Goal: Transaction & Acquisition: Purchase product/service

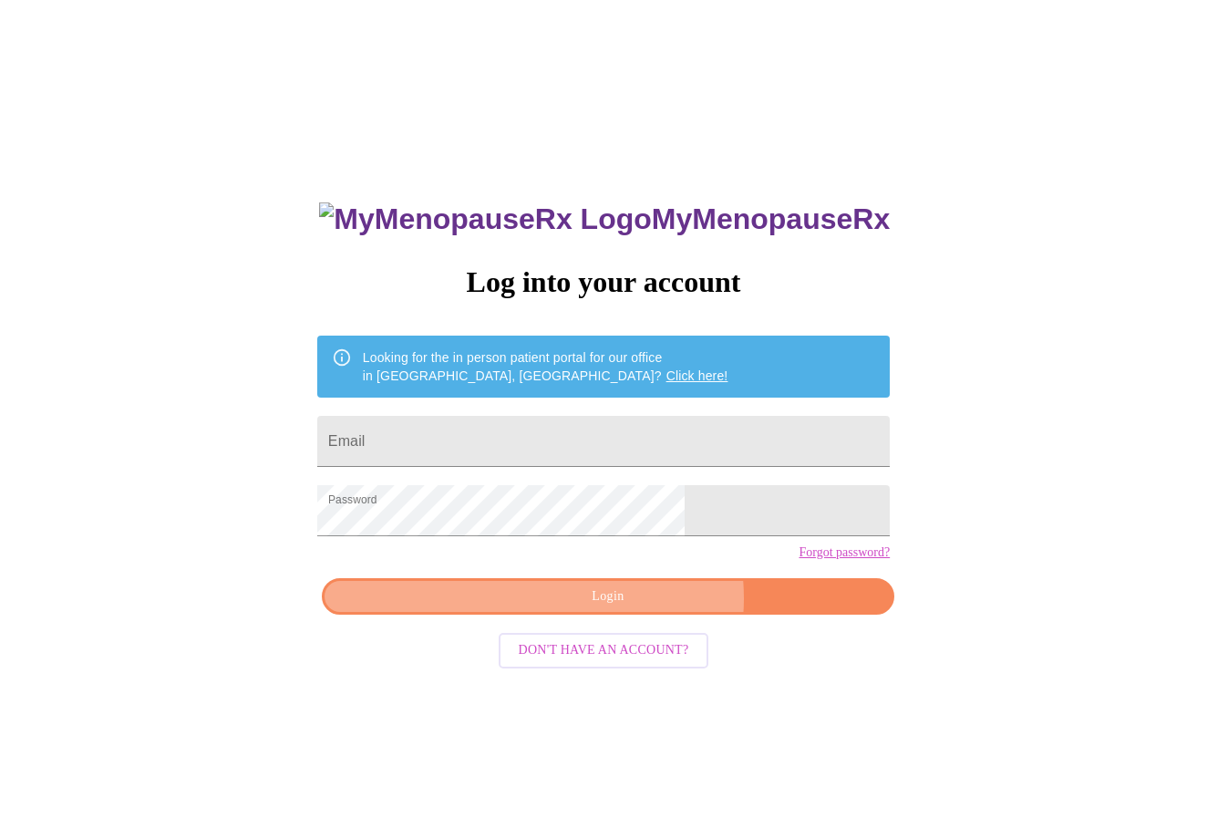
click at [636, 608] on span "Login" at bounding box center [608, 596] width 531 height 23
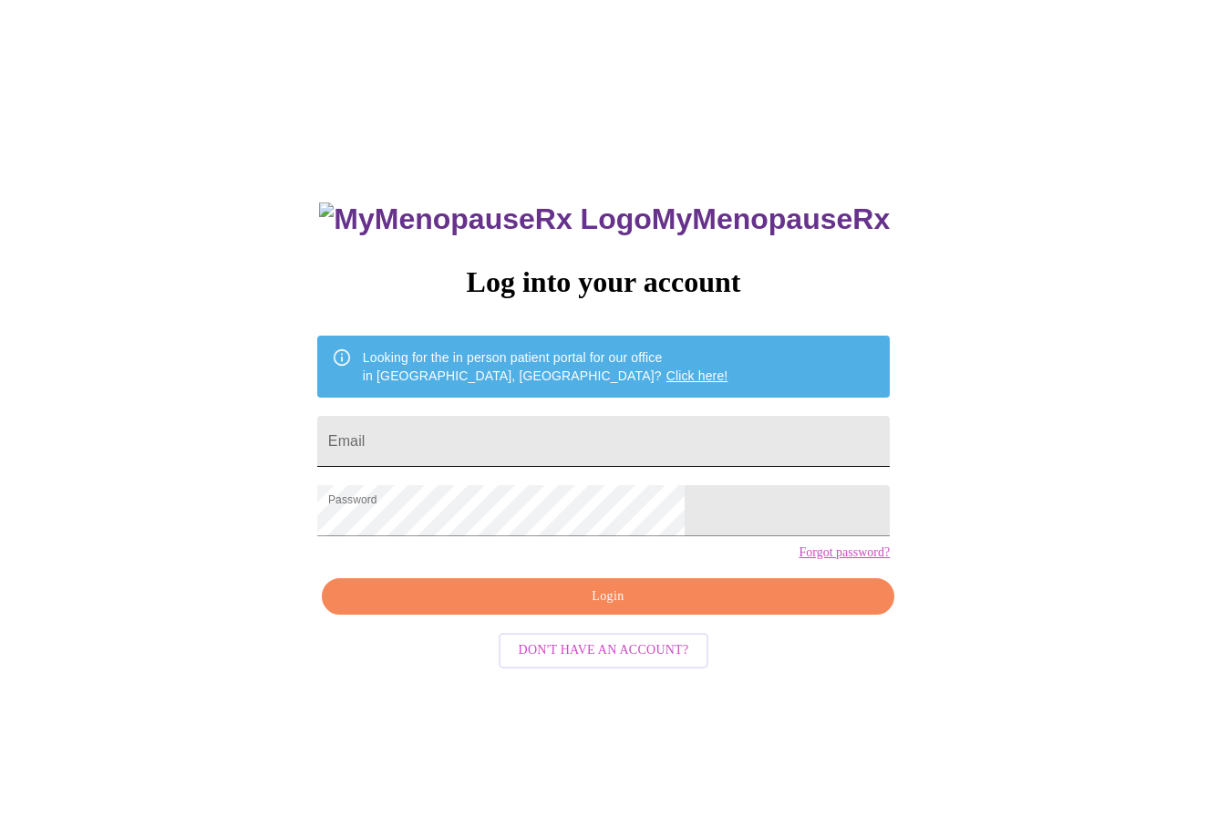
click at [536, 440] on input "Email" at bounding box center [603, 441] width 573 height 51
type input "jenraz42@gmail.com"
click at [605, 608] on span "Login" at bounding box center [608, 596] width 531 height 23
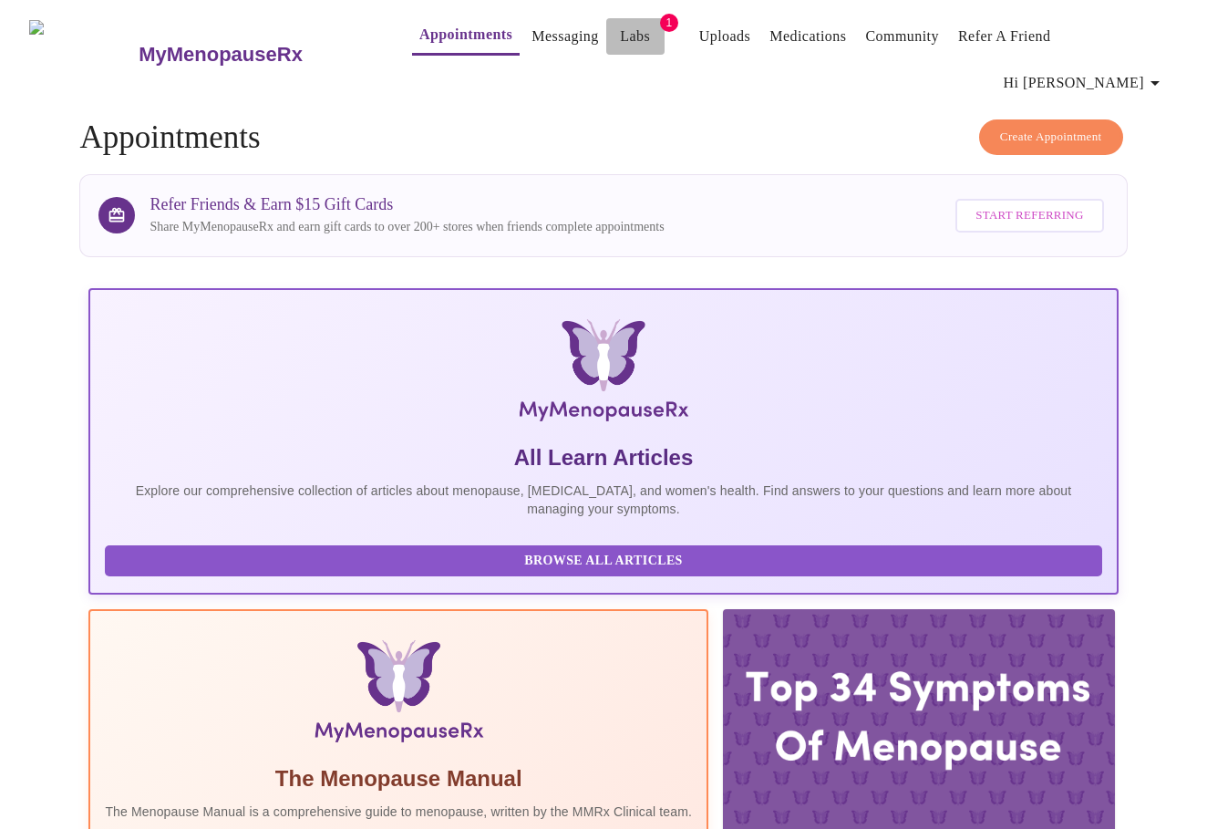
click at [622, 36] on button "Labs" at bounding box center [635, 36] width 58 height 36
click at [620, 40] on link "Labs" at bounding box center [635, 37] width 30 height 26
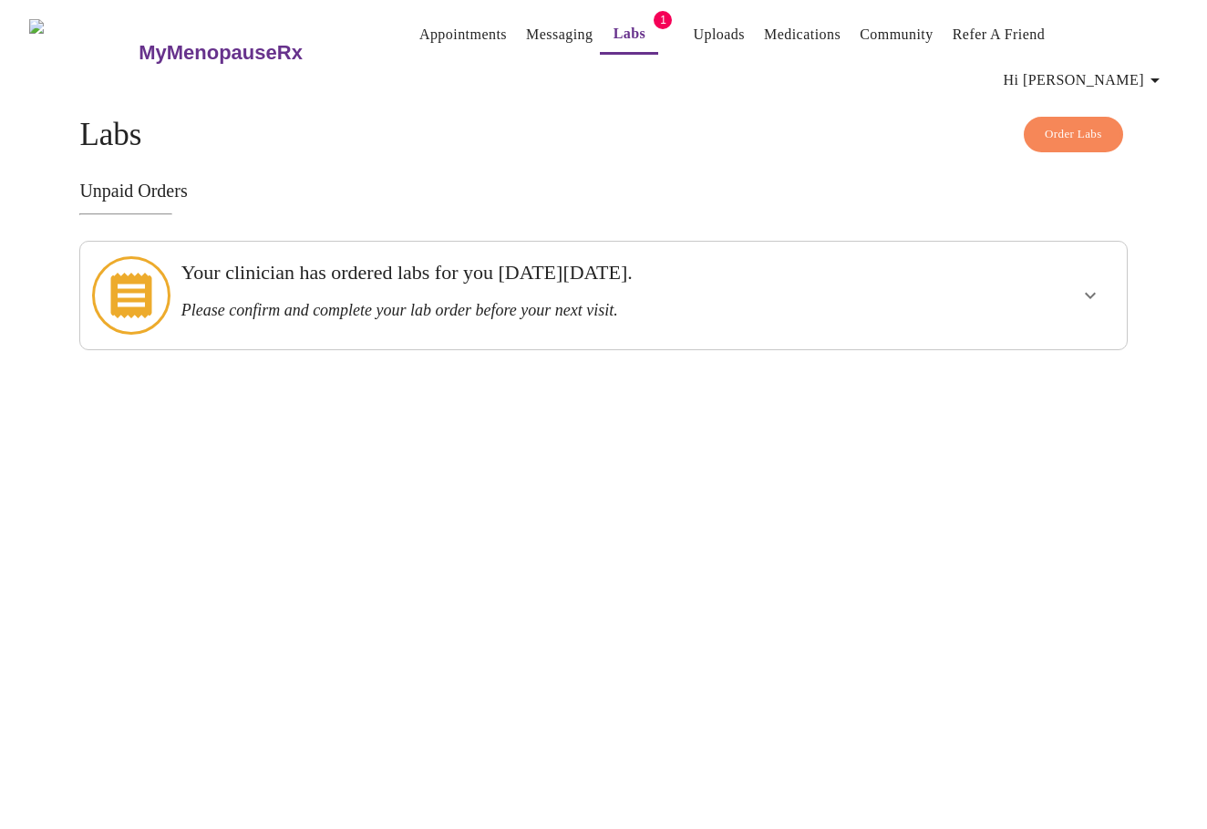
click at [1083, 285] on icon "show more" at bounding box center [1091, 296] width 22 height 22
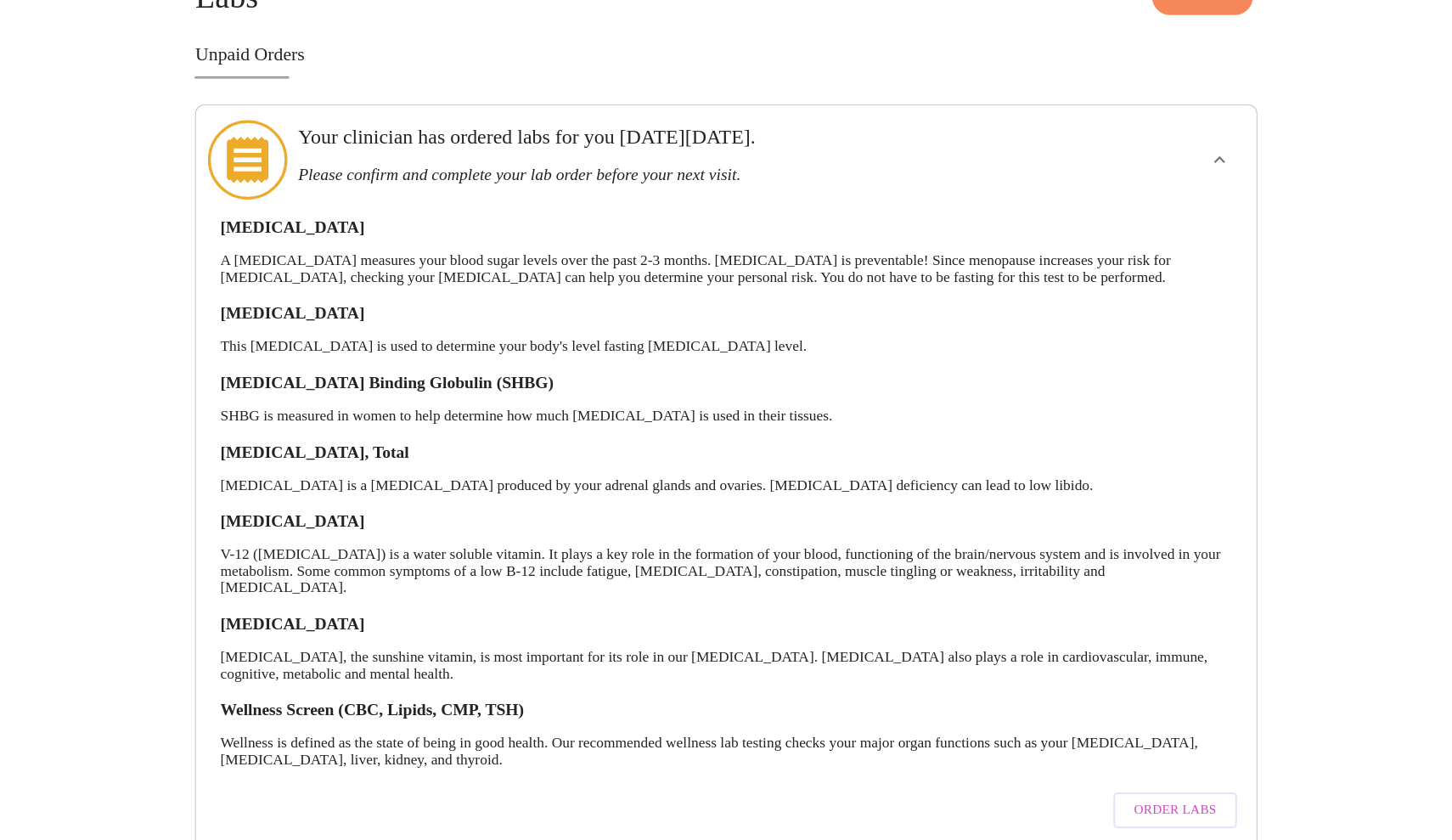
scroll to position [61, 0]
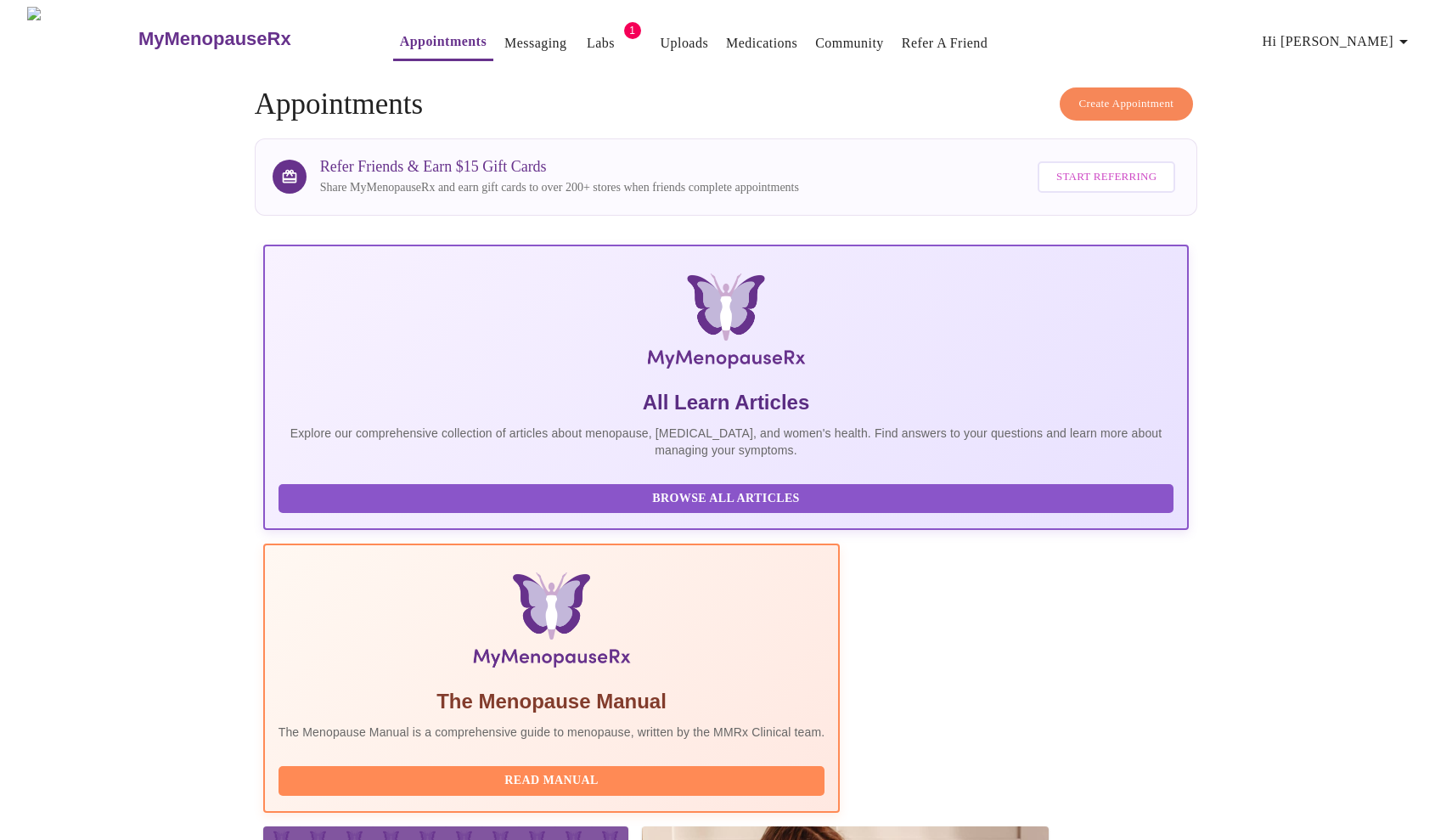
click at [587, 44] on link "Labs" at bounding box center [601, 44] width 28 height 24
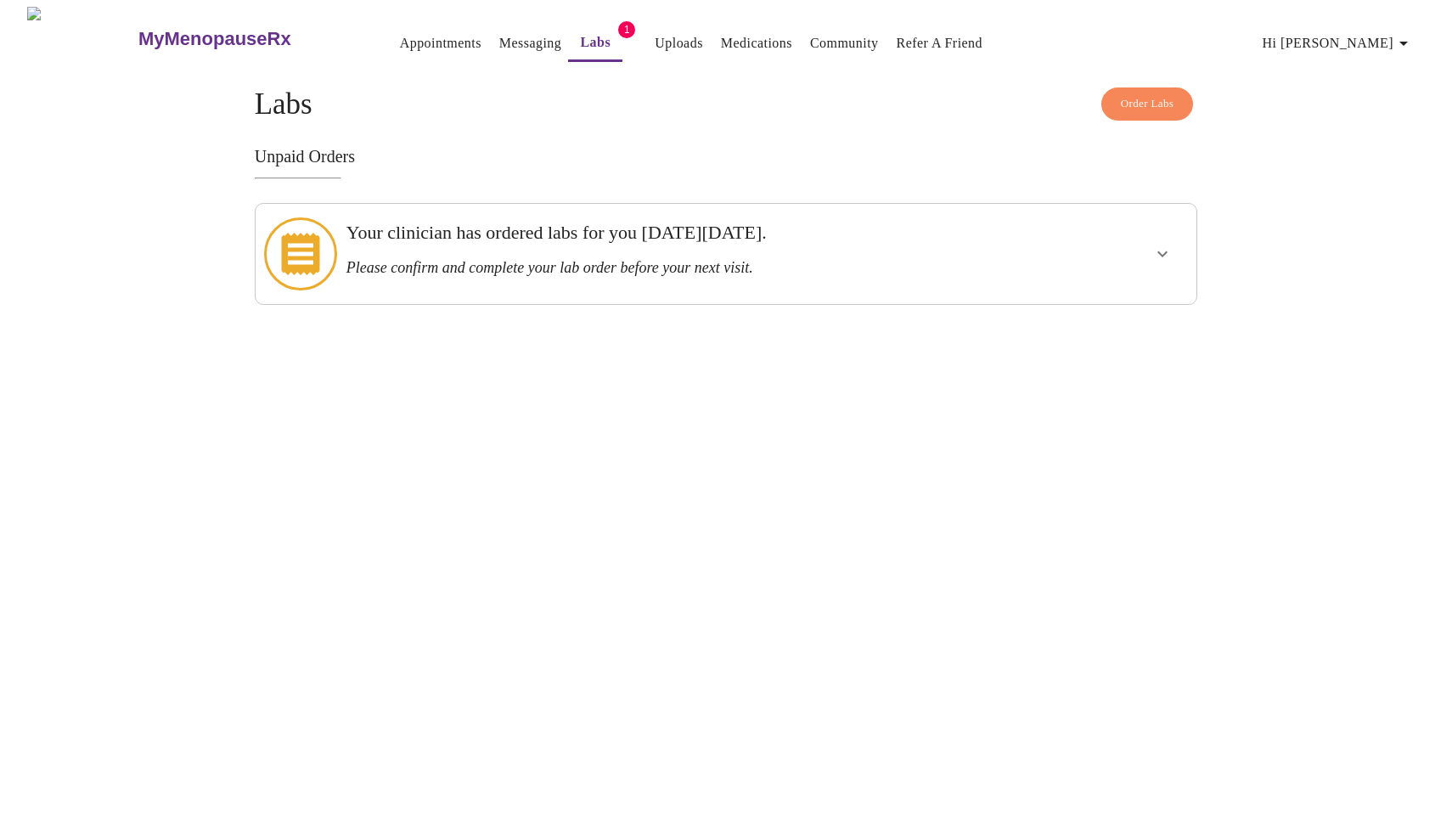
click at [691, 236] on h3 "Your clinician has ordered labs for you on Monday, July 28th." at bounding box center [681, 233] width 669 height 22
click at [746, 246] on div "Your clinician has ordered labs for you on Monday, July 28th. Please confirm an…" at bounding box center [681, 249] width 669 height 55
click at [1123, 95] on span "Order Labs" at bounding box center [1147, 103] width 53 height 20
click at [800, 259] on h3 "Please confirm and complete your lab order before your next visit." at bounding box center [681, 267] width 669 height 18
click at [1123, 244] on icon "show more" at bounding box center [1162, 254] width 20 height 20
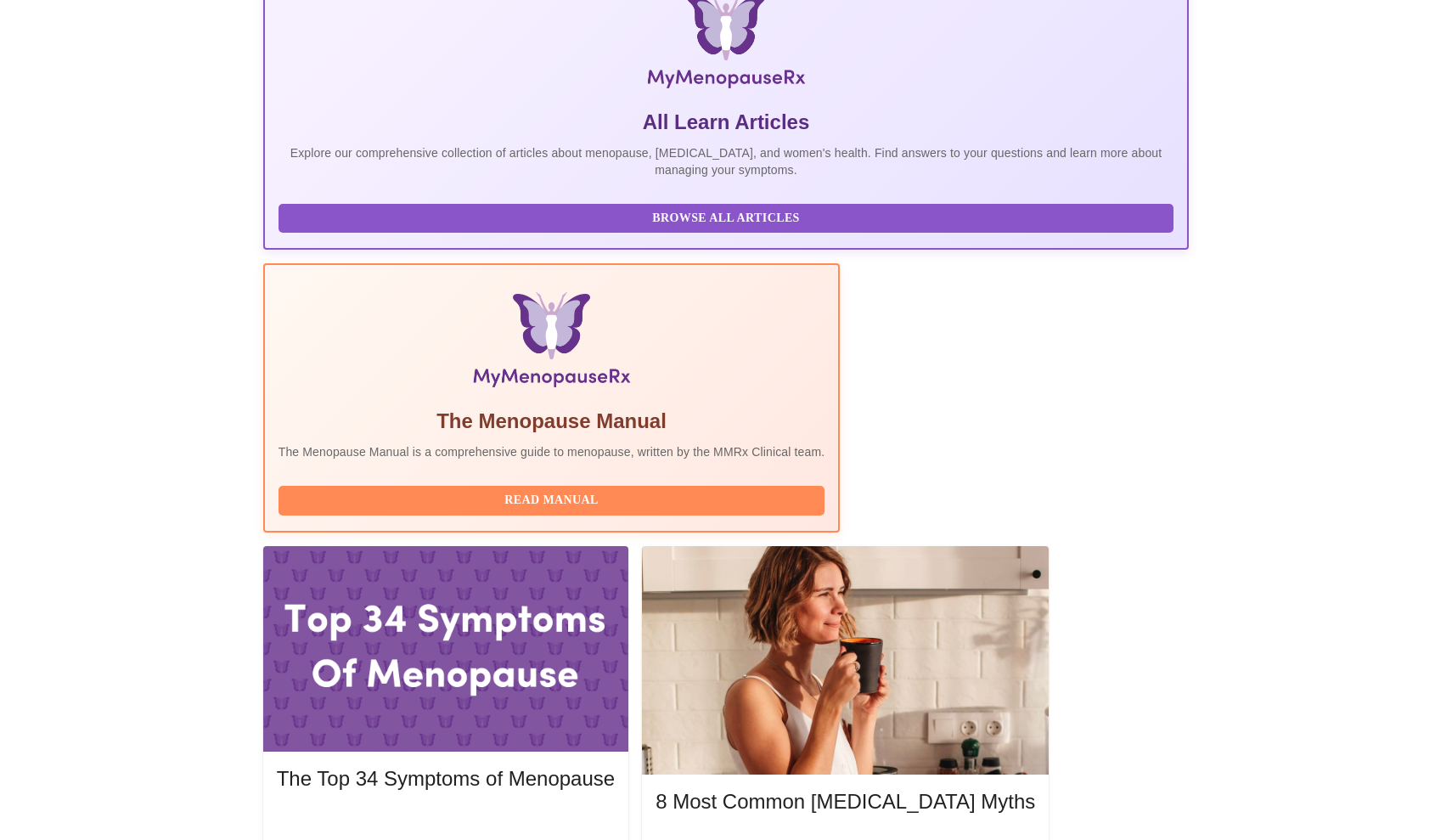
scroll to position [279, 0]
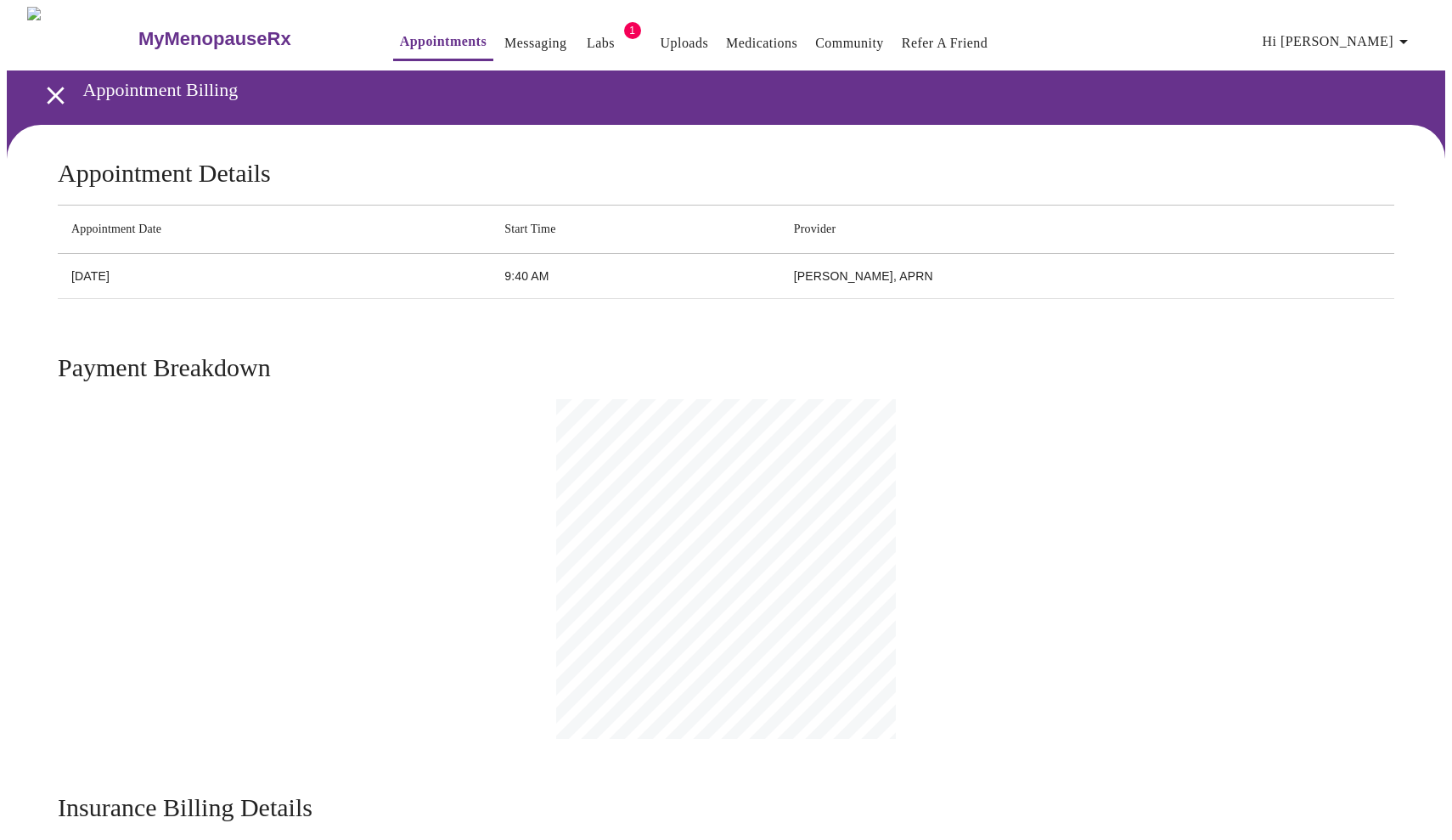
scroll to position [3, 0]
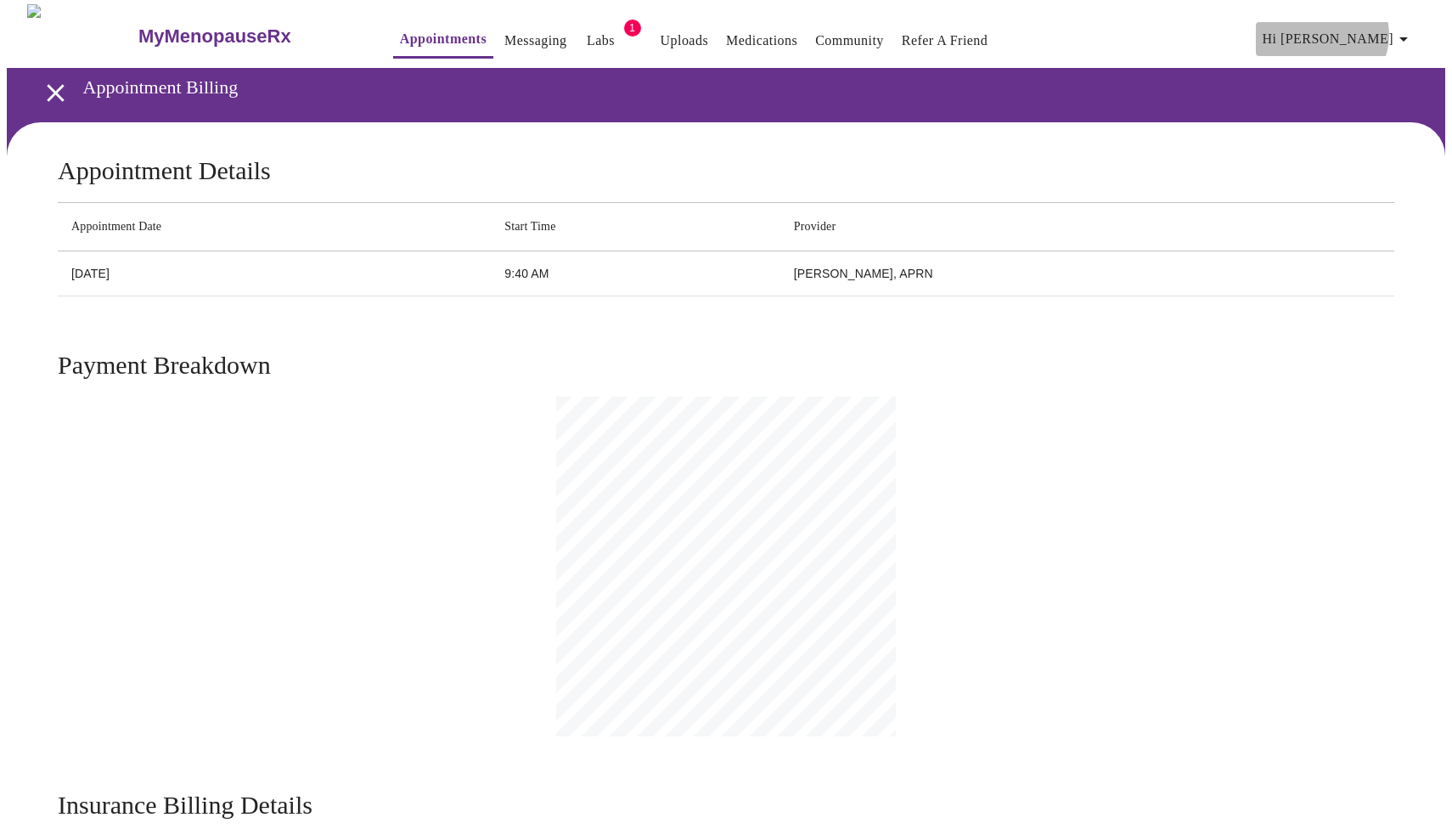
click at [1389, 29] on span "Hi [PERSON_NAME]" at bounding box center [1338, 39] width 151 height 24
click at [505, 37] on div at bounding box center [726, 420] width 1452 height 840
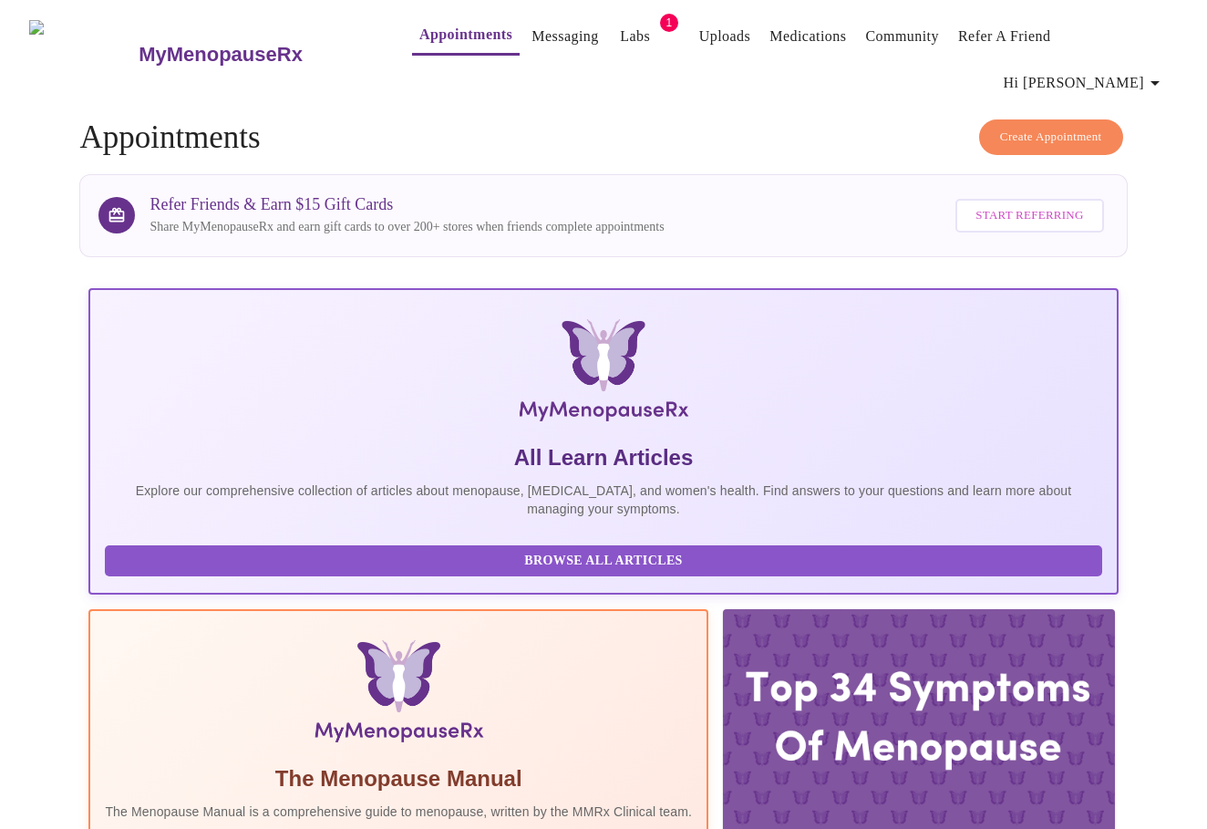
click at [620, 37] on link "Labs" at bounding box center [635, 37] width 30 height 26
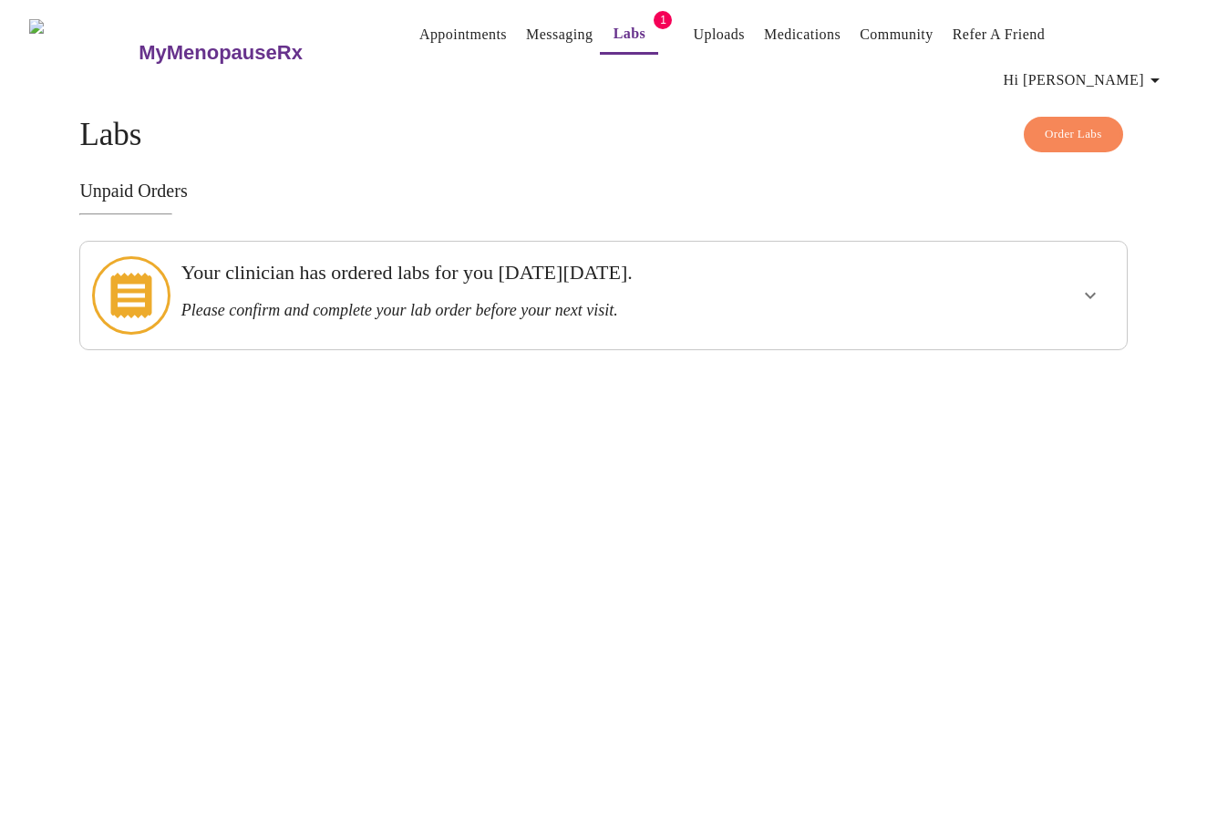
click at [1080, 285] on icon "show more" at bounding box center [1091, 296] width 22 height 22
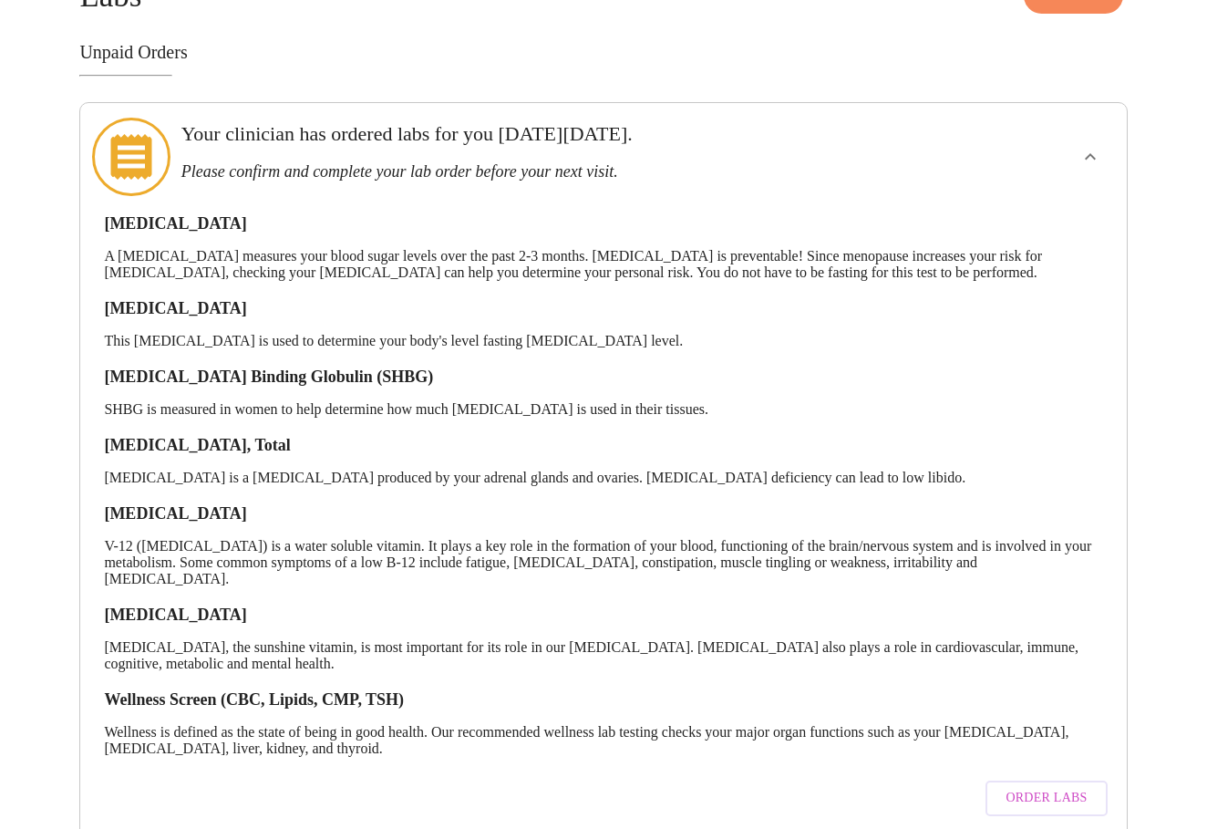
scroll to position [138, 0]
click at [1056, 788] on span "Order Labs" at bounding box center [1046, 799] width 81 height 23
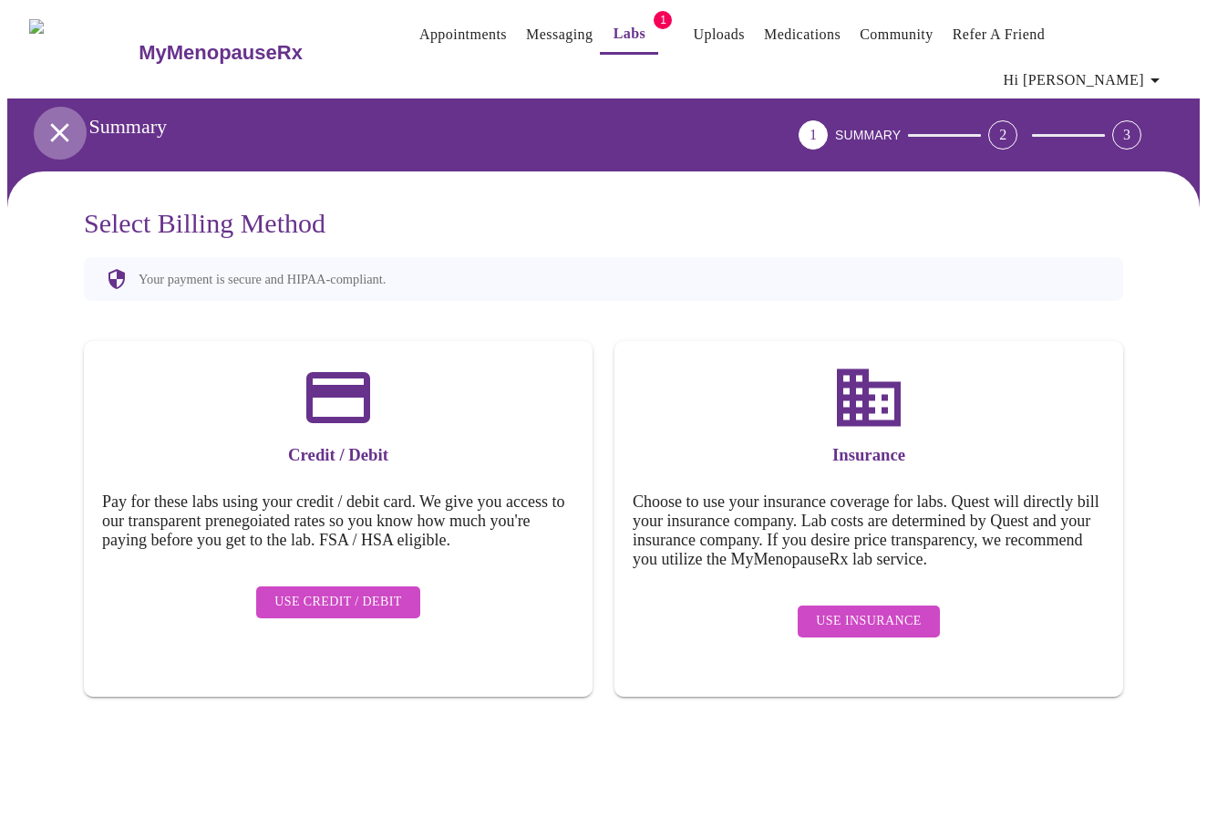
click at [62, 117] on icon "open drawer" at bounding box center [60, 133] width 32 height 32
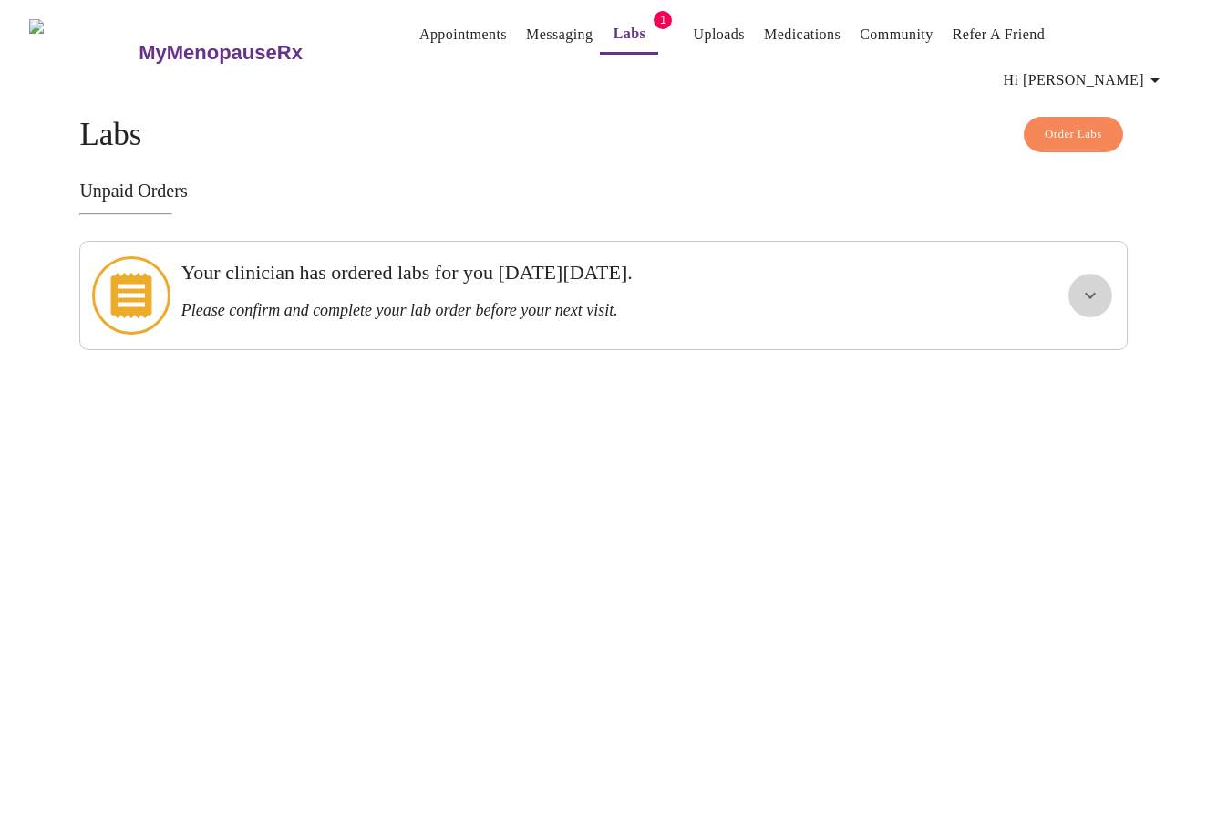
click at [1088, 285] on icon "show more" at bounding box center [1091, 296] width 22 height 22
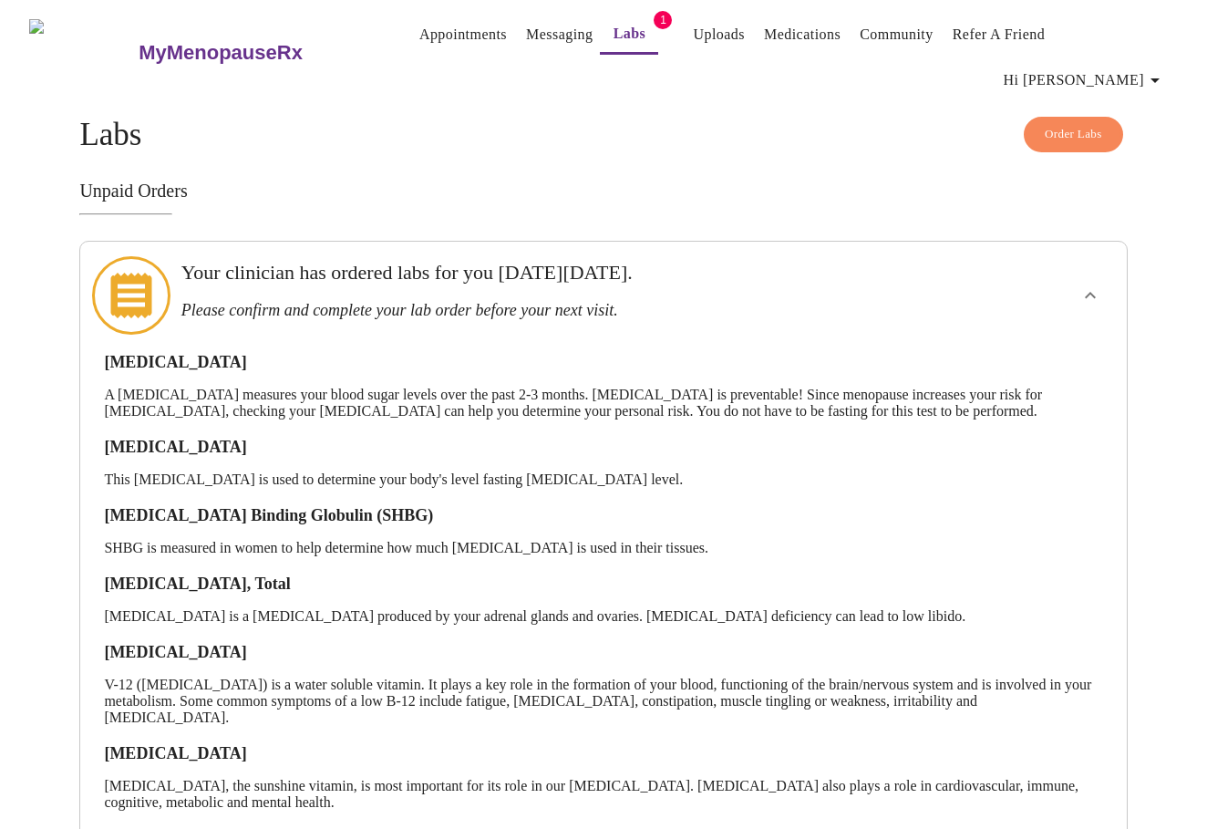
click at [614, 43] on link "Labs" at bounding box center [630, 34] width 33 height 26
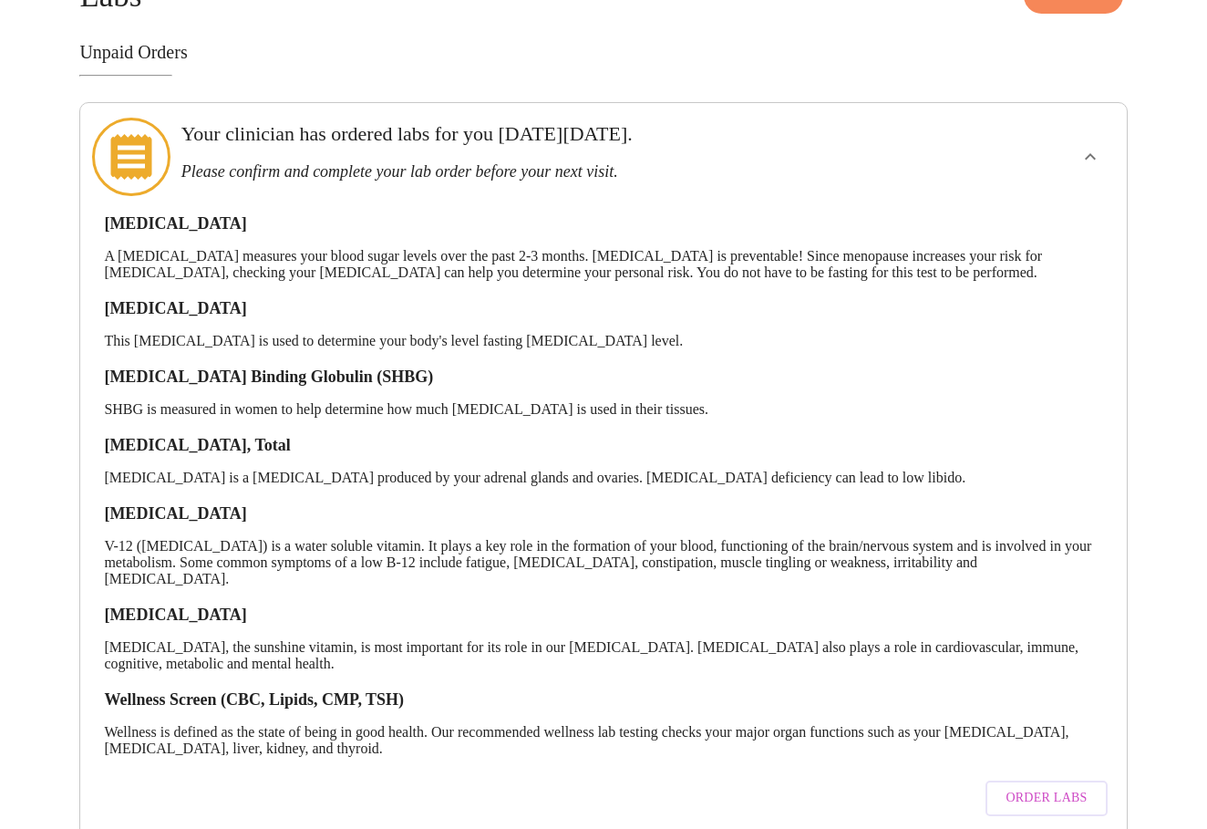
scroll to position [138, 0]
click at [1070, 788] on span "Order Labs" at bounding box center [1046, 799] width 81 height 23
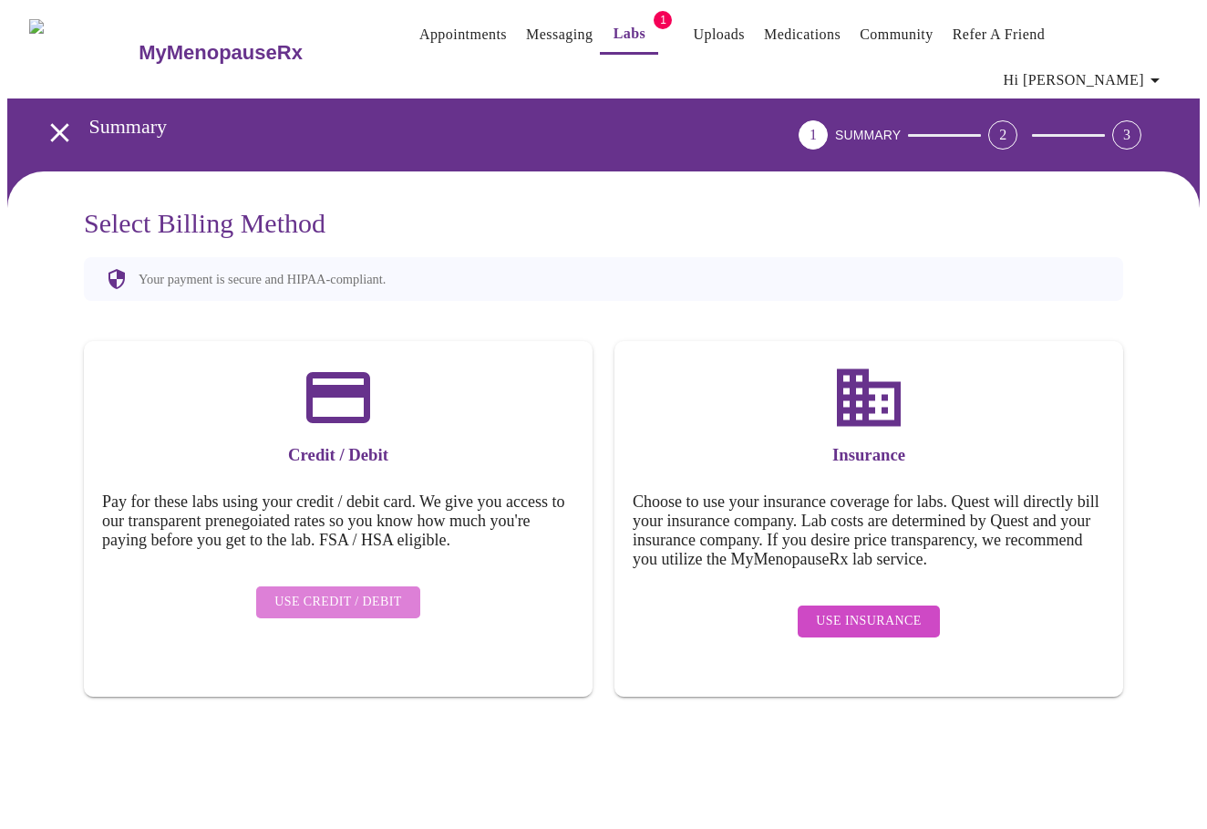
click at [374, 591] on span "Use Credit / Debit" at bounding box center [338, 602] width 128 height 23
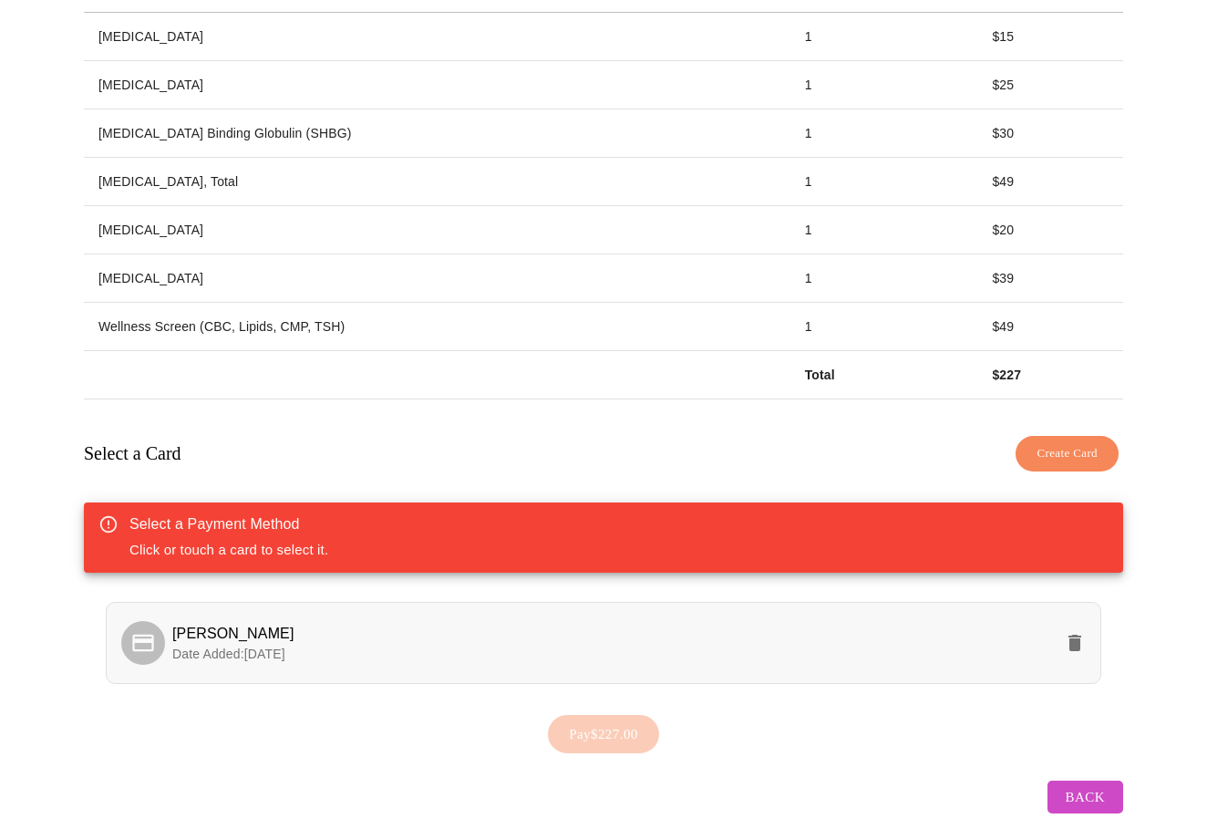
scroll to position [358, 0]
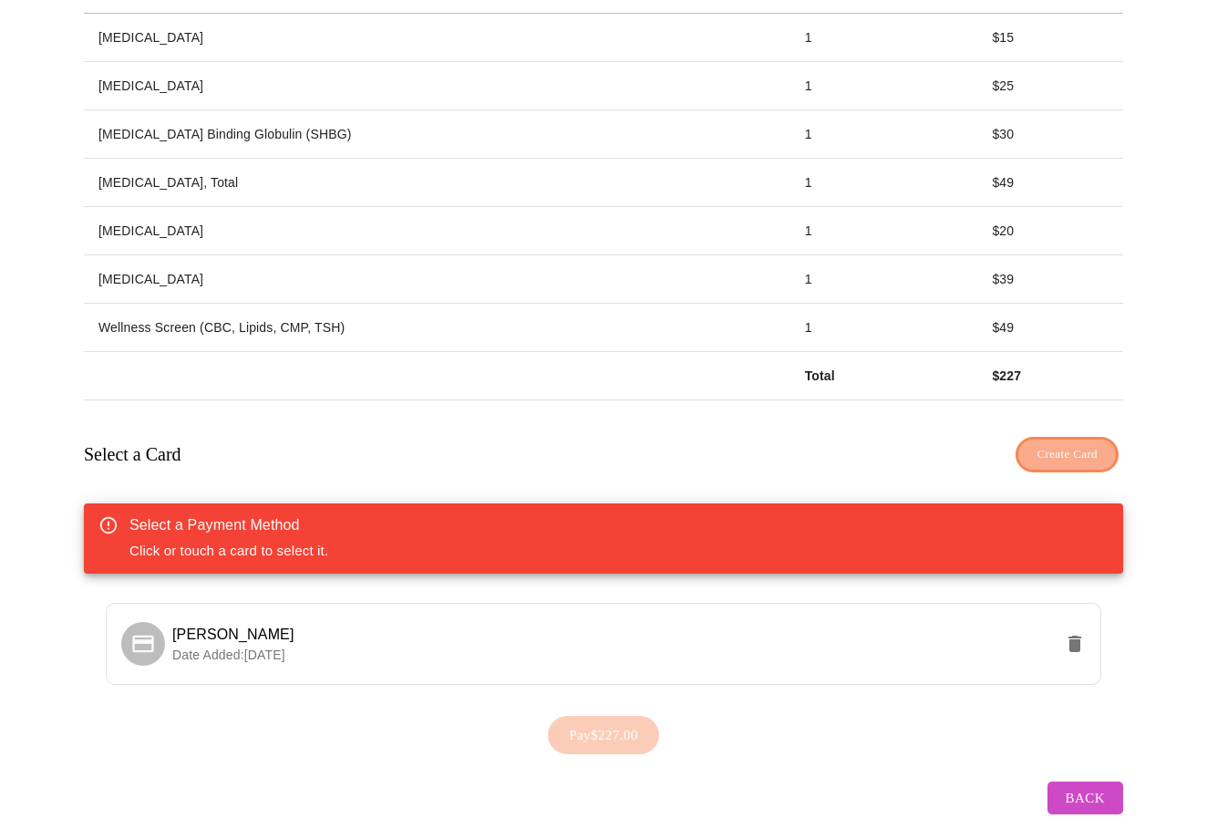
click at [1052, 444] on span "Create Card" at bounding box center [1067, 454] width 61 height 21
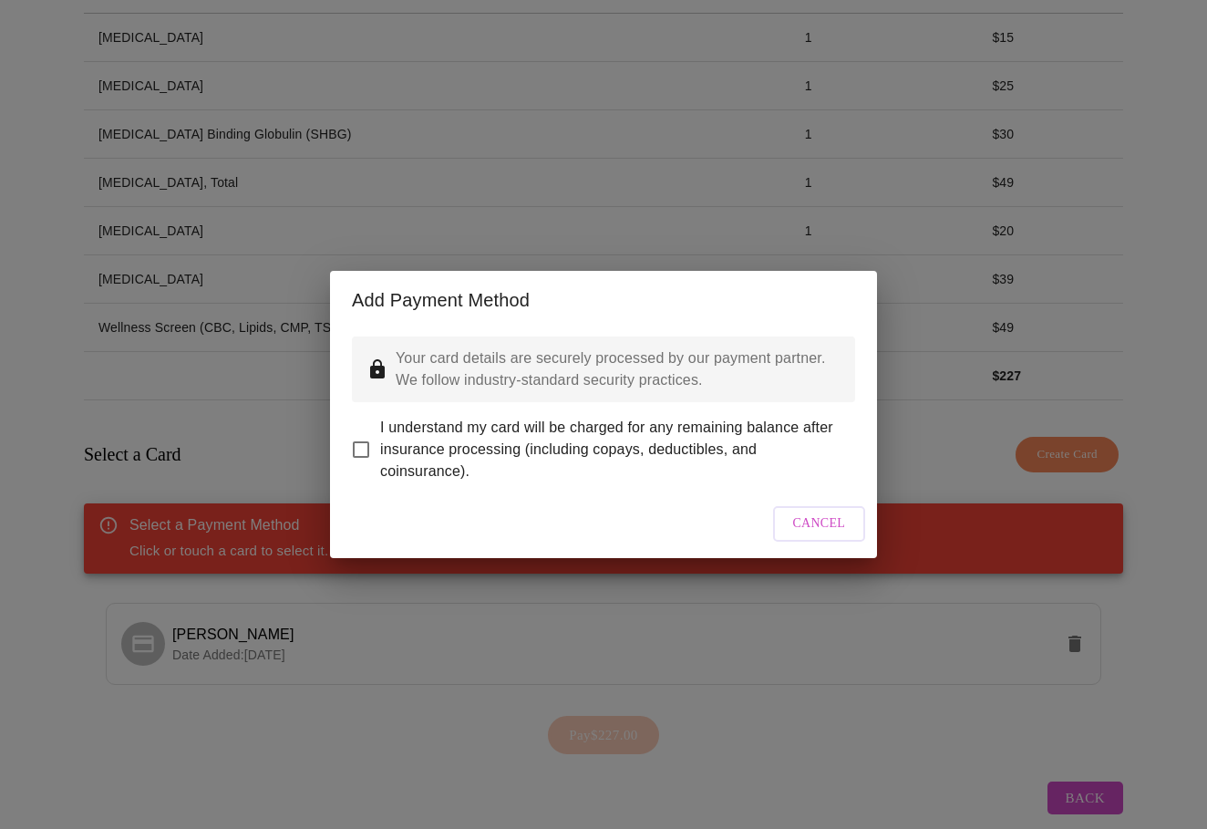
click at [803, 535] on span "Cancel" at bounding box center [819, 523] width 53 height 23
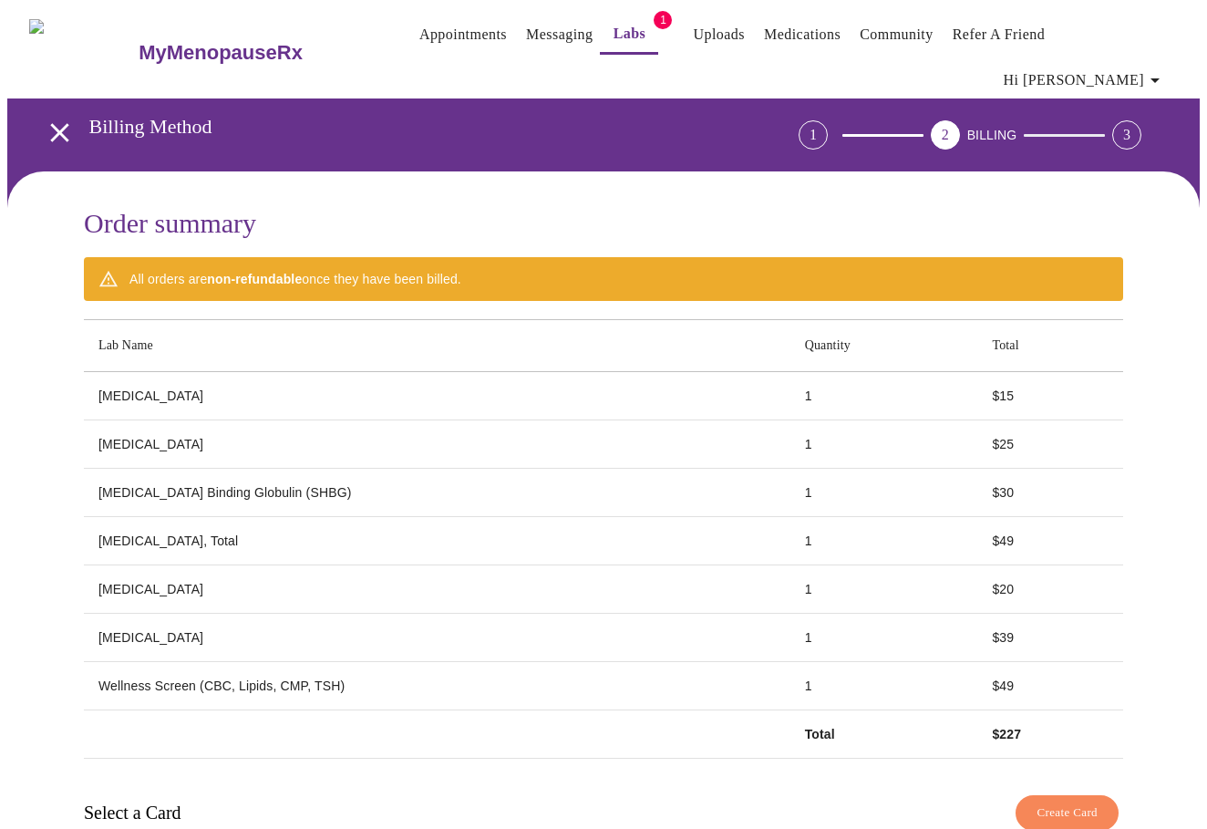
scroll to position [0, 0]
click at [1086, 797] on button "Create Card" at bounding box center [1067, 813] width 103 height 36
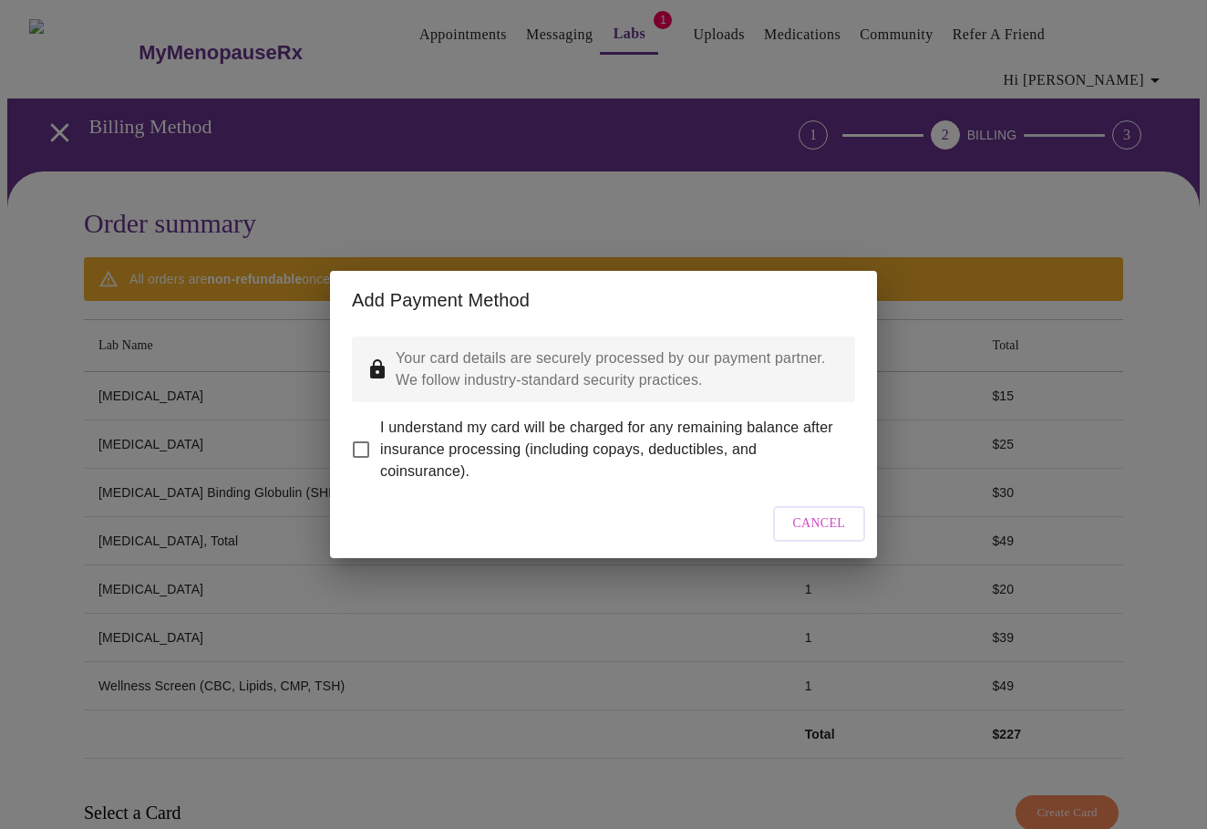
click at [823, 525] on span "Cancel" at bounding box center [819, 523] width 53 height 23
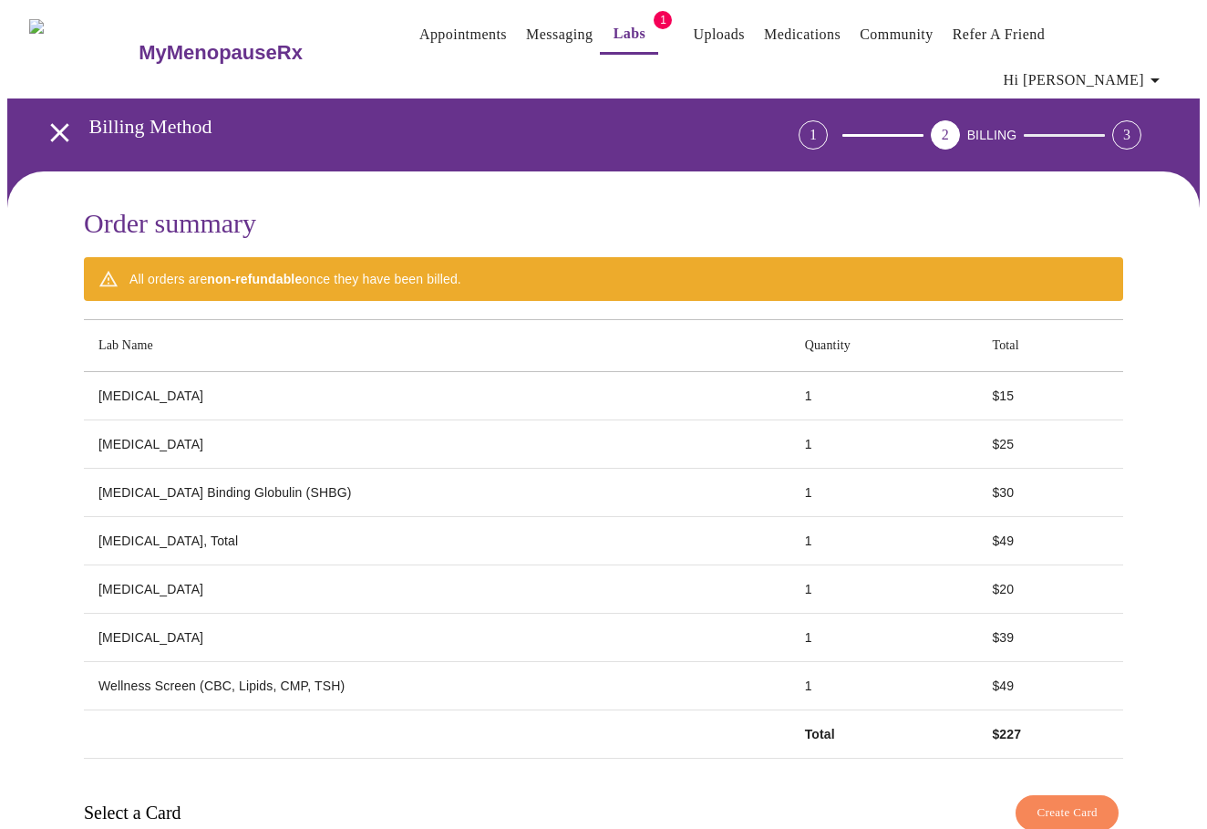
click at [44, 117] on icon "open drawer" at bounding box center [60, 133] width 32 height 32
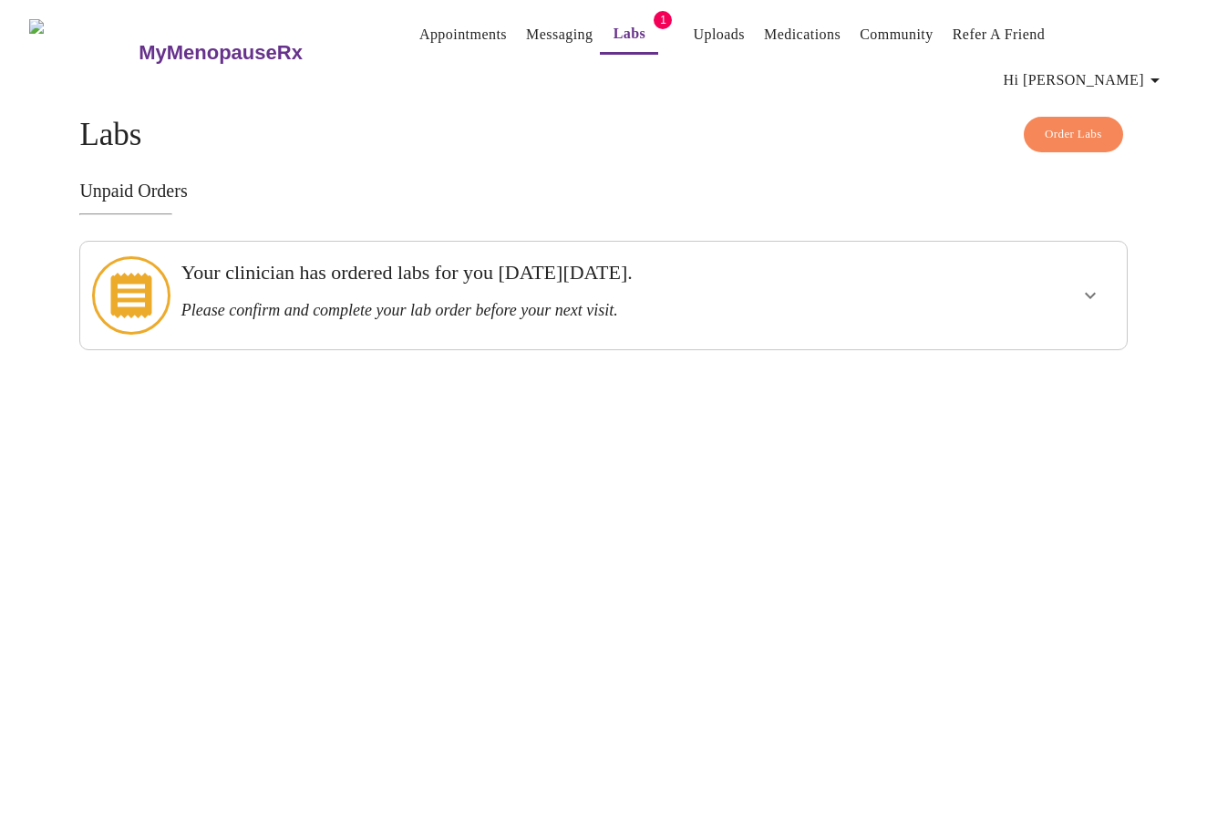
click at [1090, 124] on span "Order Labs" at bounding box center [1073, 134] width 57 height 21
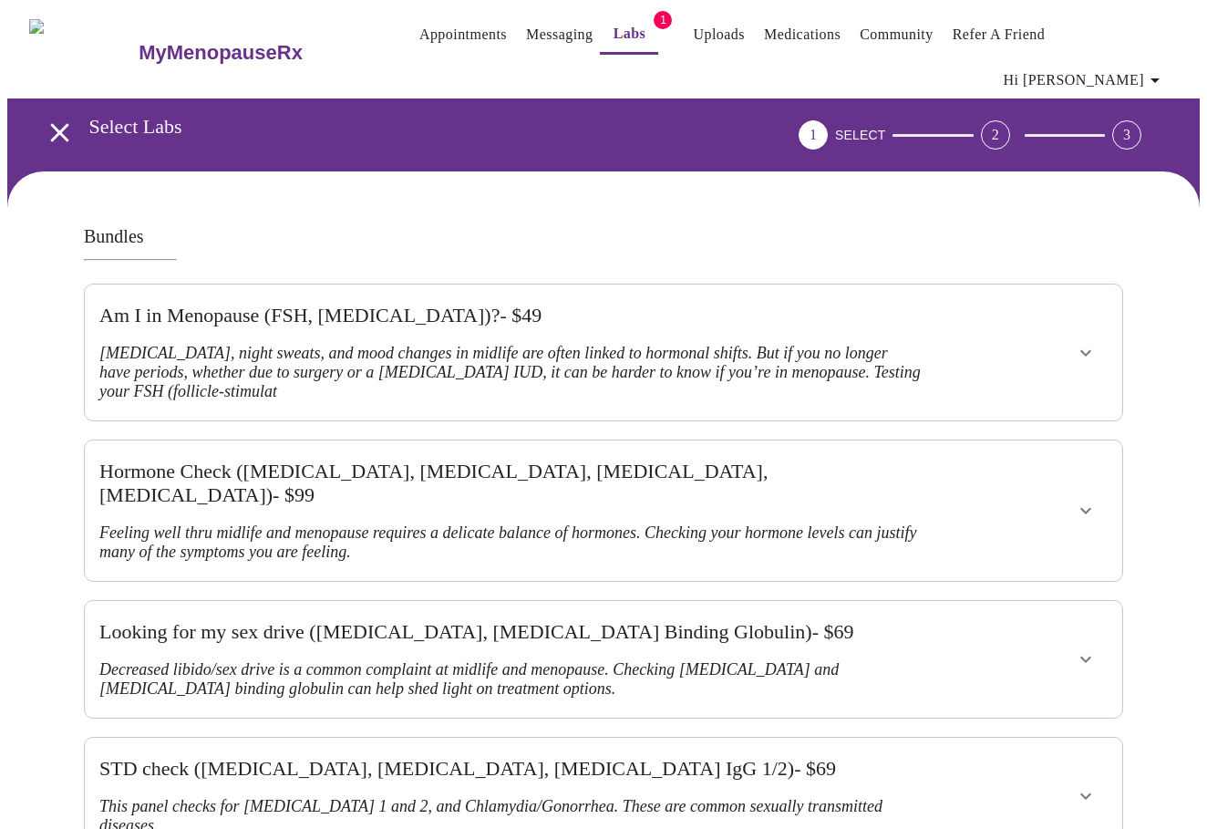
click at [51, 117] on icon "open drawer" at bounding box center [60, 133] width 32 height 32
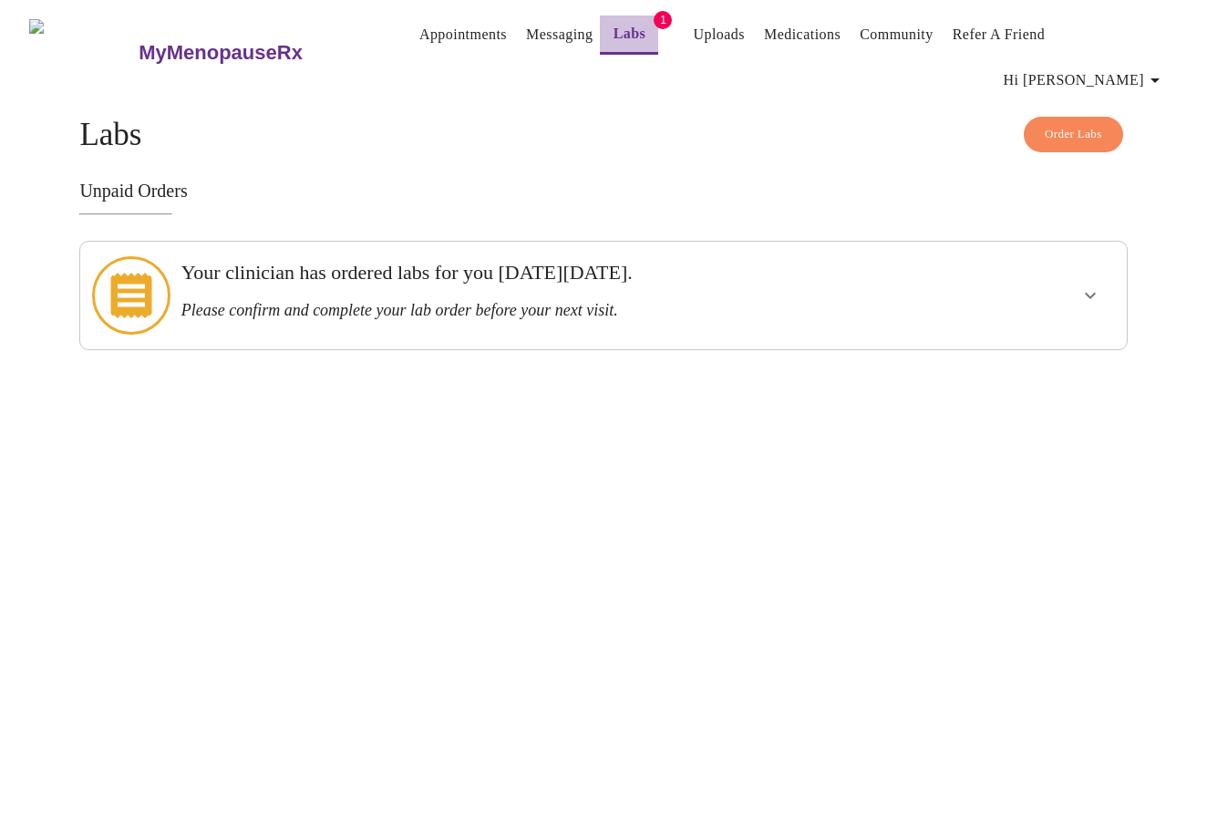
click at [614, 42] on link "Labs" at bounding box center [630, 34] width 33 height 26
click at [557, 261] on h3 "Your clinician has ordered labs for you on Monday, July 28th." at bounding box center [553, 273] width 744 height 24
click at [564, 291] on div "Your clinician has ordered labs for you on Monday, July 28th. Please confirm an…" at bounding box center [553, 295] width 759 height 93
click at [1095, 285] on icon "show more" at bounding box center [1091, 296] width 22 height 22
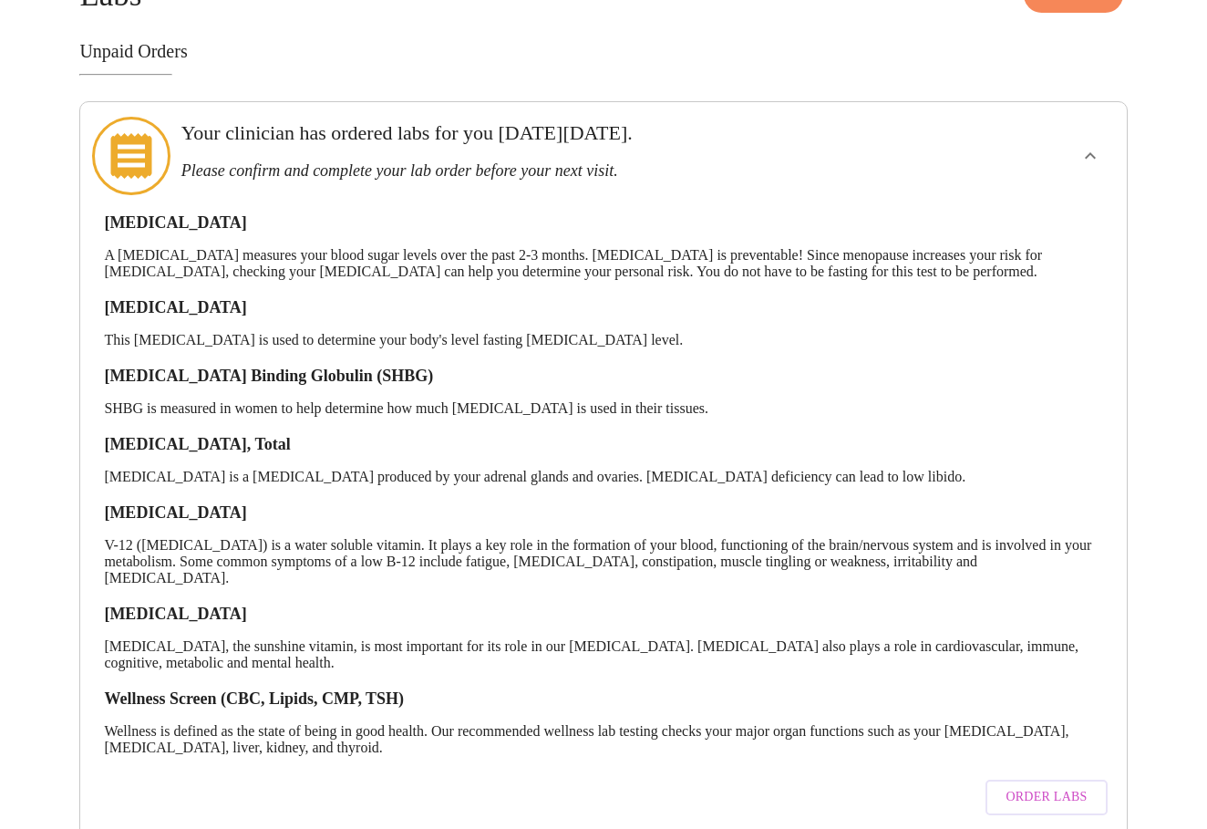
scroll to position [138, 0]
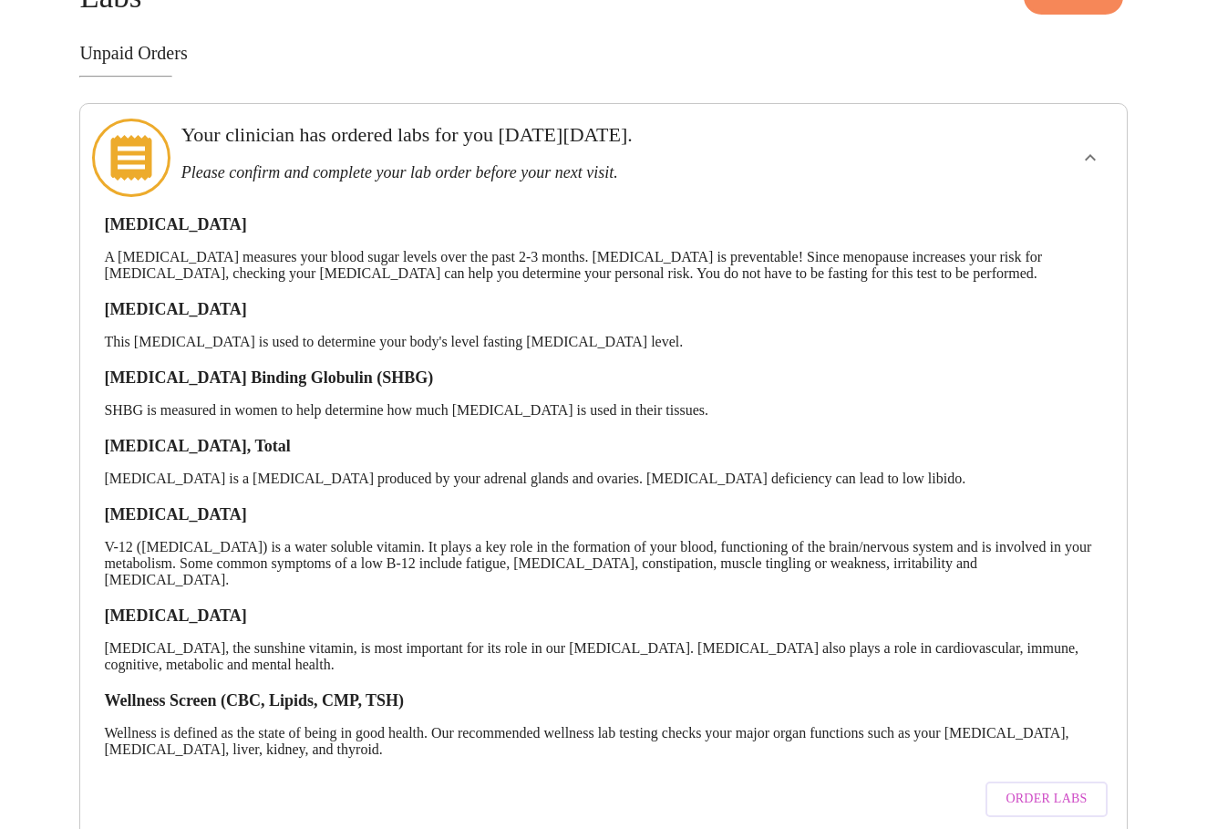
click at [1051, 788] on span "Order Labs" at bounding box center [1046, 799] width 81 height 23
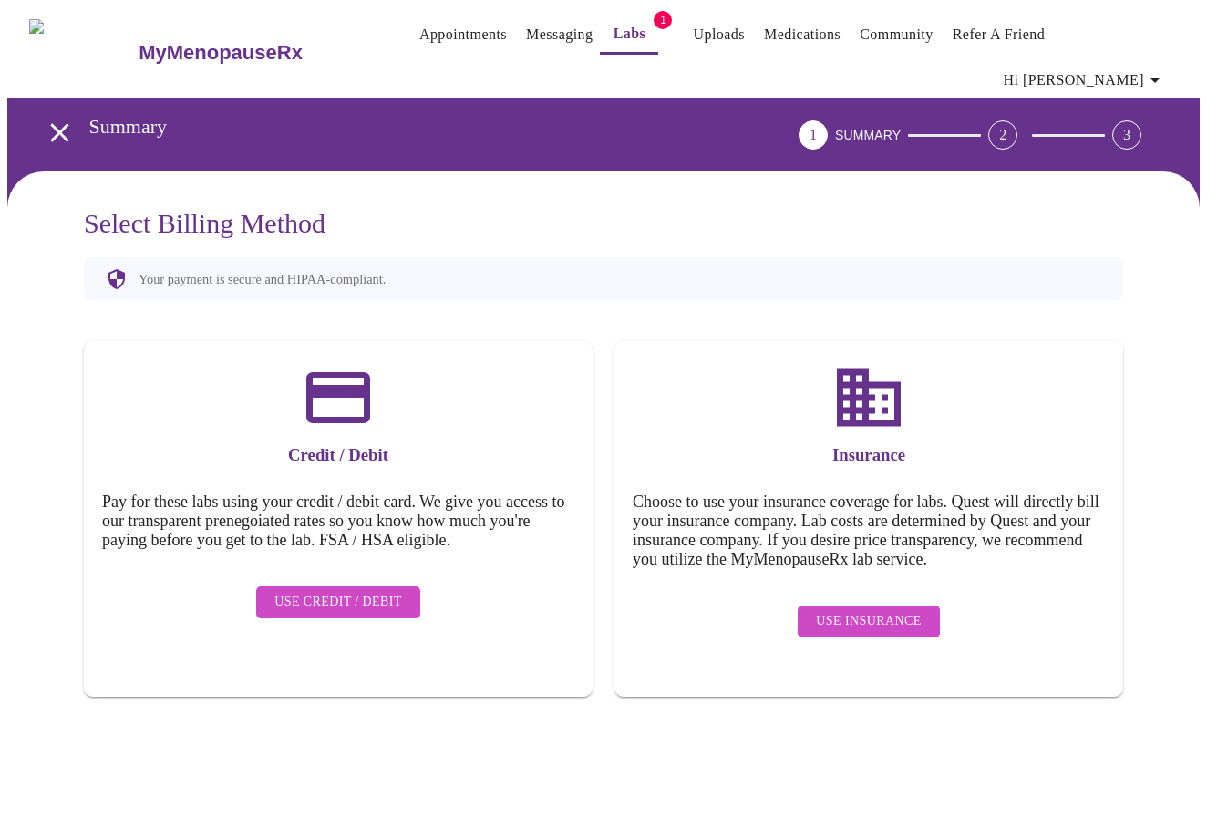
click at [873, 610] on span "Use Insurance" at bounding box center [868, 621] width 105 height 23
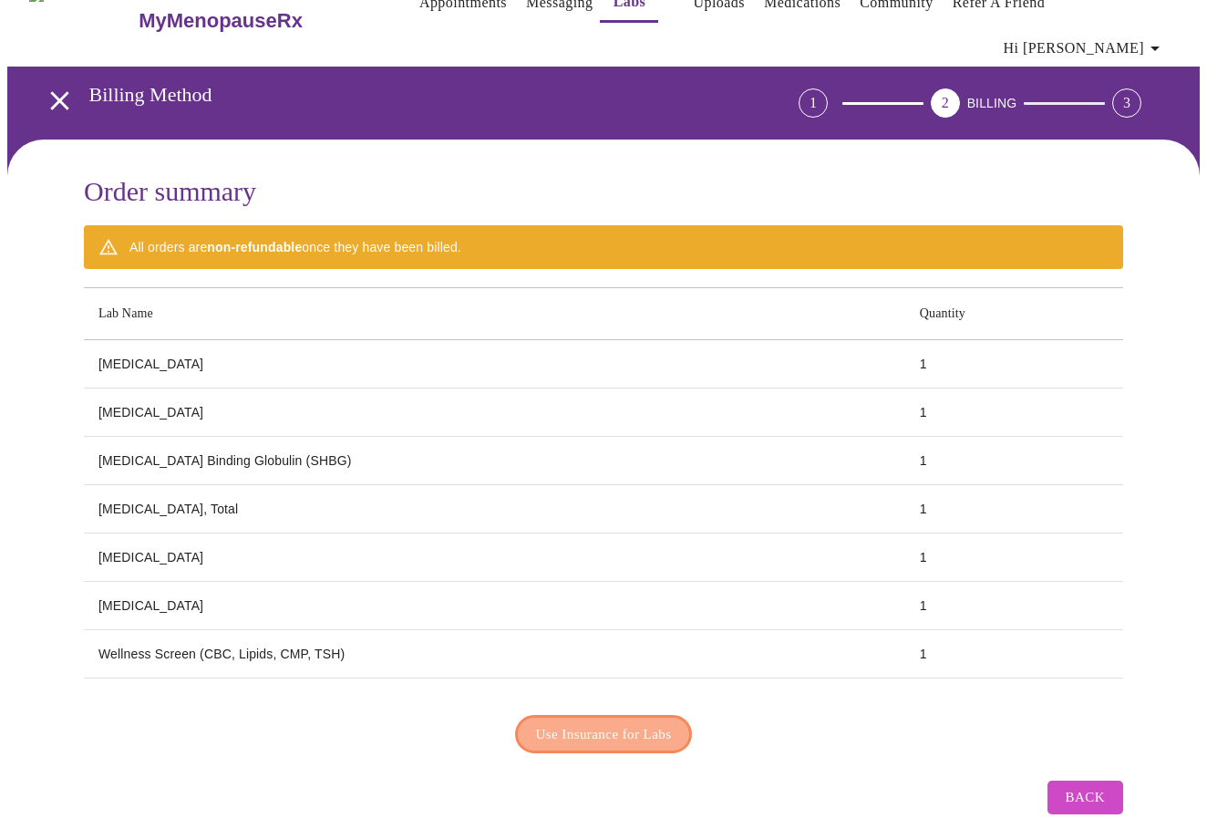
click at [613, 722] on span "Use Insurance for Labs" at bounding box center [604, 734] width 136 height 24
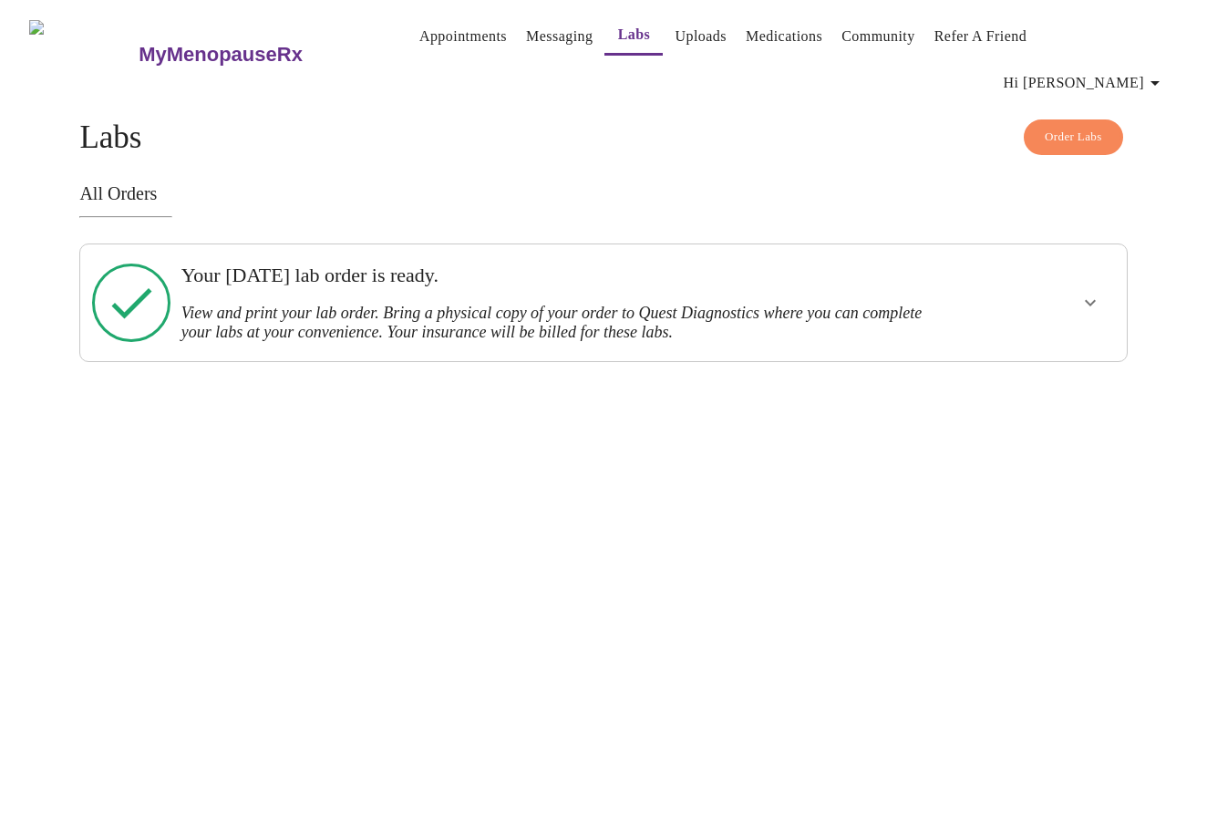
scroll to position [30, 0]
click at [1055, 252] on div at bounding box center [1033, 303] width 172 height 102
click at [1038, 252] on div at bounding box center [1033, 303] width 172 height 102
click at [333, 211] on div "All Orders Your Monday, July 28th lab order is ready. View and print your lab o…" at bounding box center [603, 272] width 1048 height 179
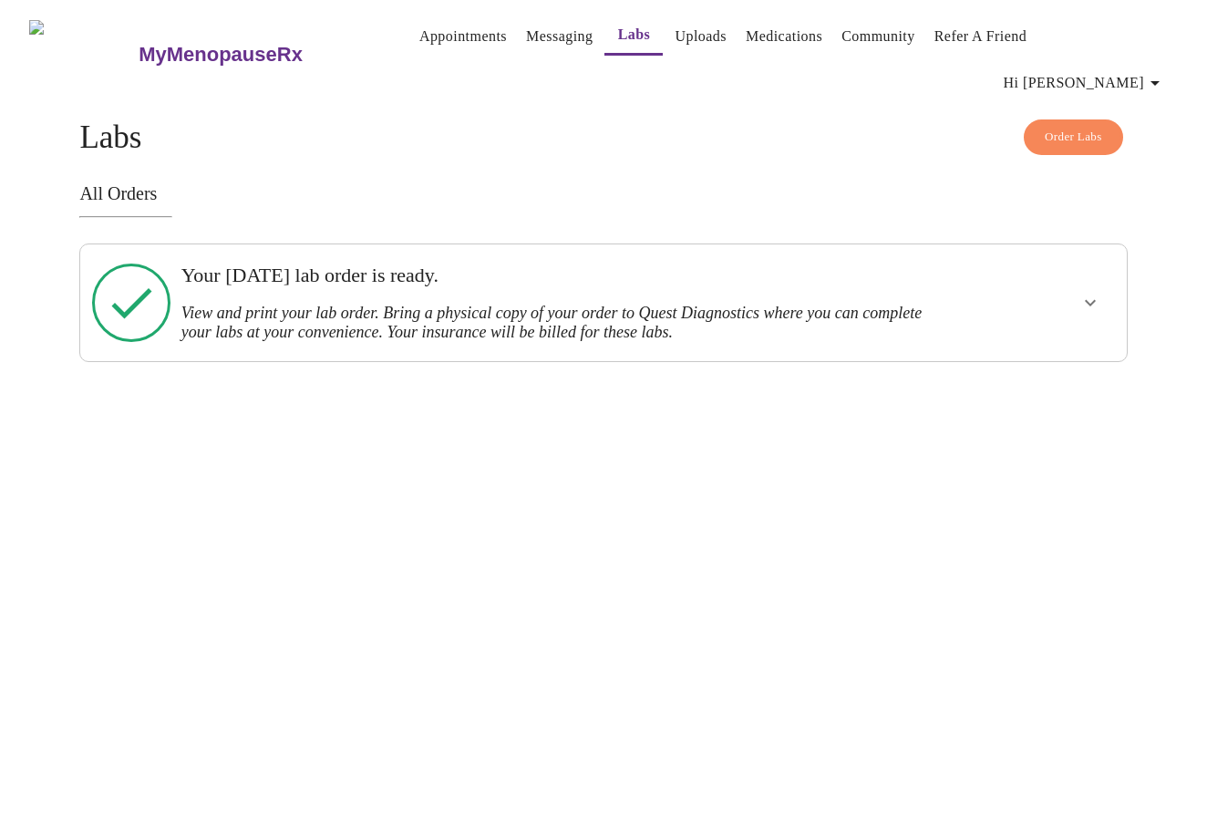
click at [334, 264] on h3 "Your Monday, July 28th lab order is ready." at bounding box center [553, 276] width 744 height 24
click at [1085, 292] on icon "show more" at bounding box center [1091, 303] width 22 height 22
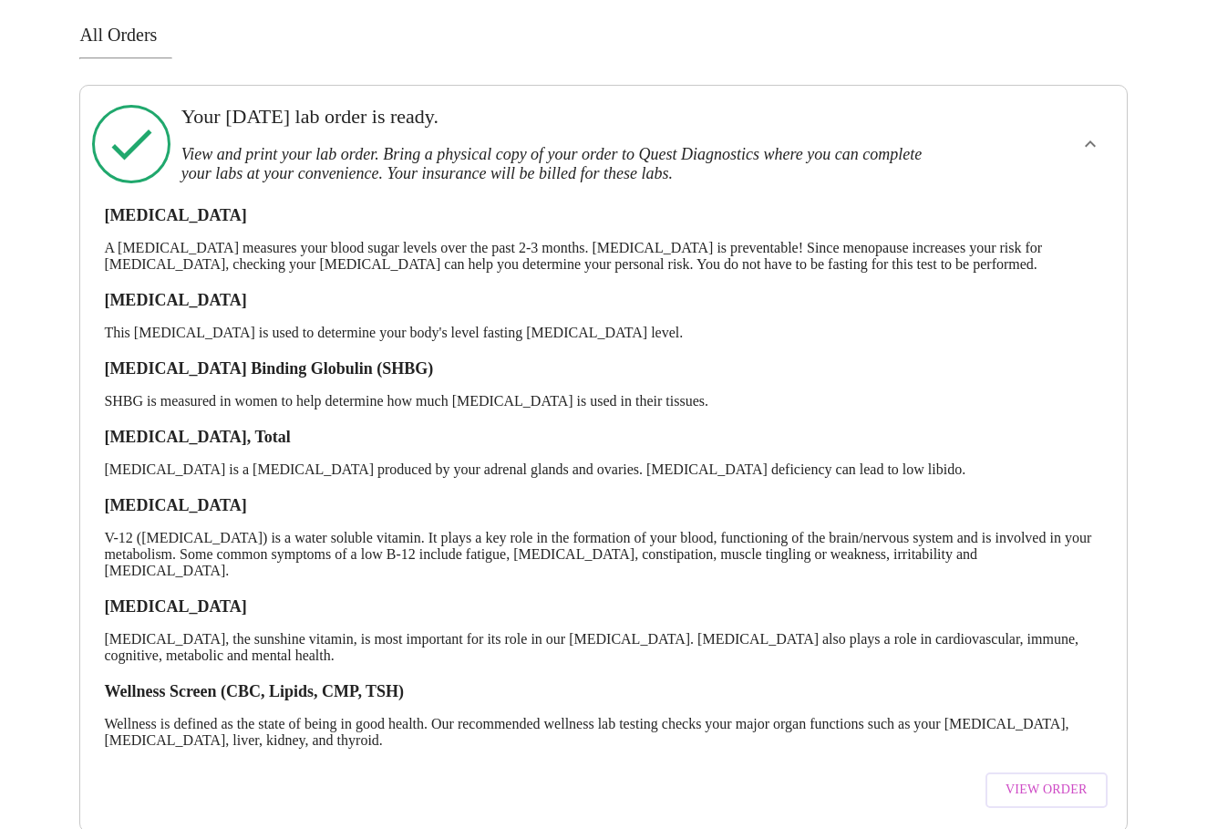
scroll to position [157, 0]
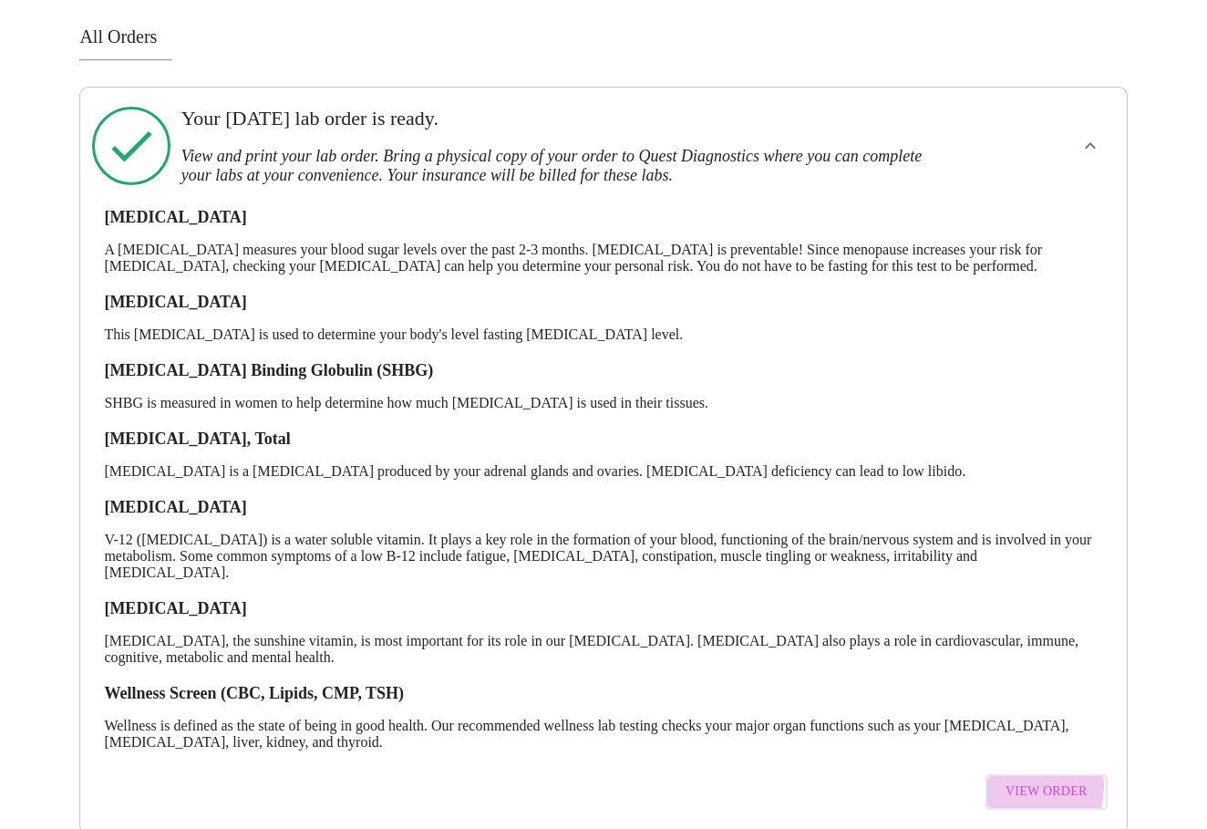
click at [1026, 781] on span "View Order" at bounding box center [1047, 792] width 82 height 23
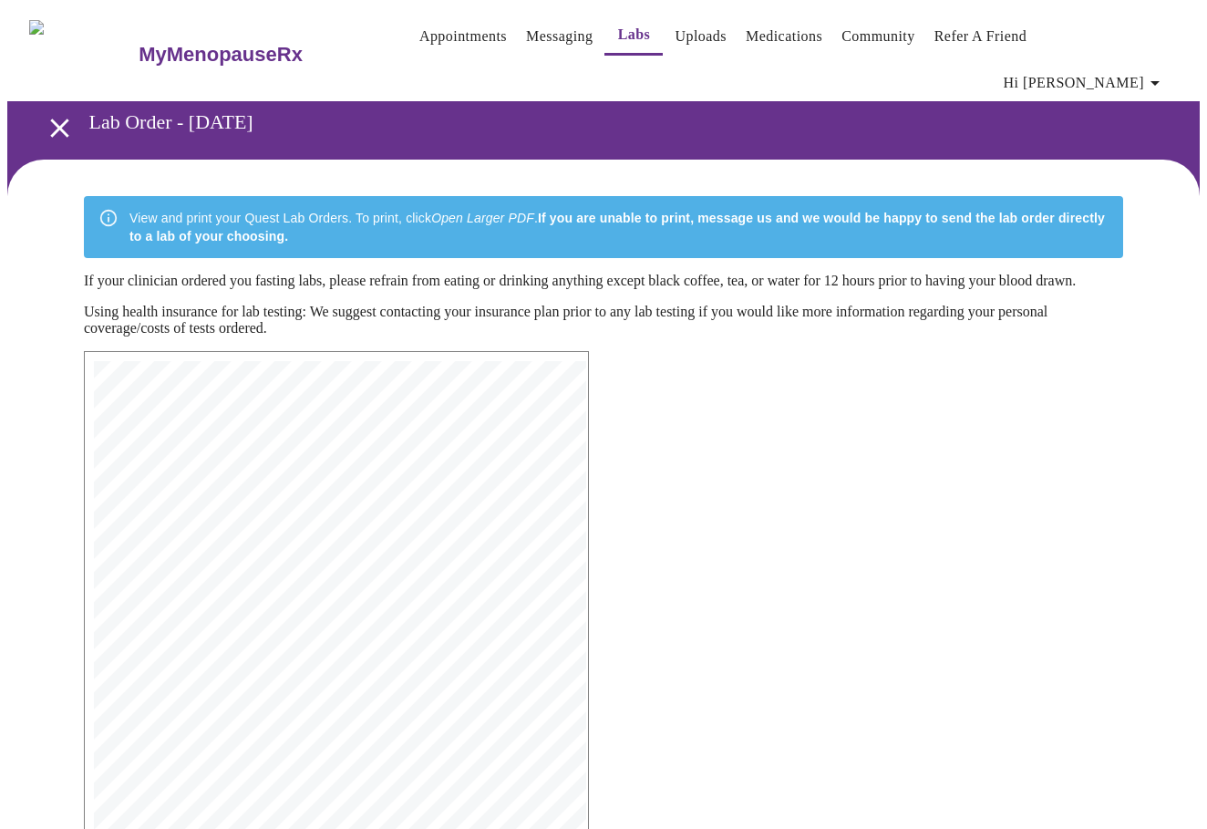
click at [53, 112] on icon "open drawer" at bounding box center [60, 128] width 32 height 32
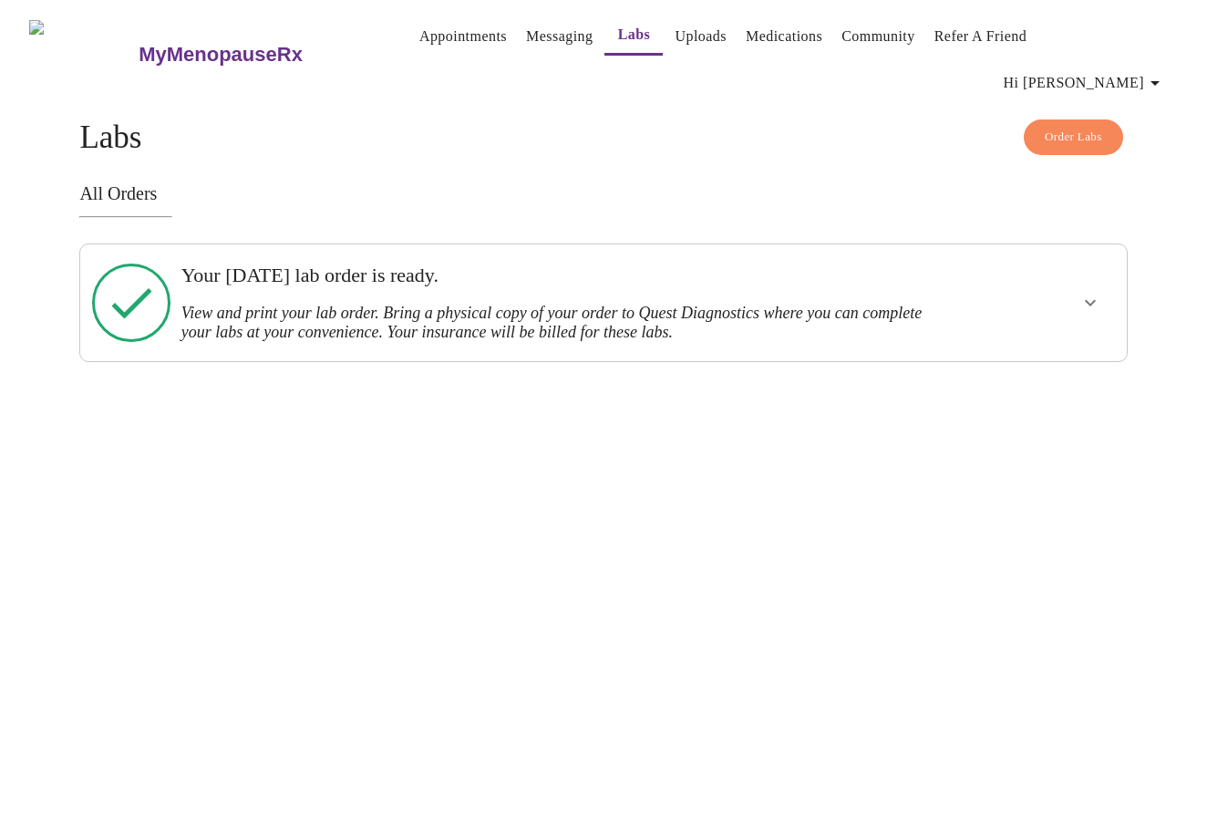
click at [1104, 78] on div "MyMenopauseRx Appointments Messaging Labs Uploads Medications Community Refer a…" at bounding box center [603, 184] width 1193 height 355
click at [1063, 127] on span "Order Labs" at bounding box center [1073, 137] width 57 height 21
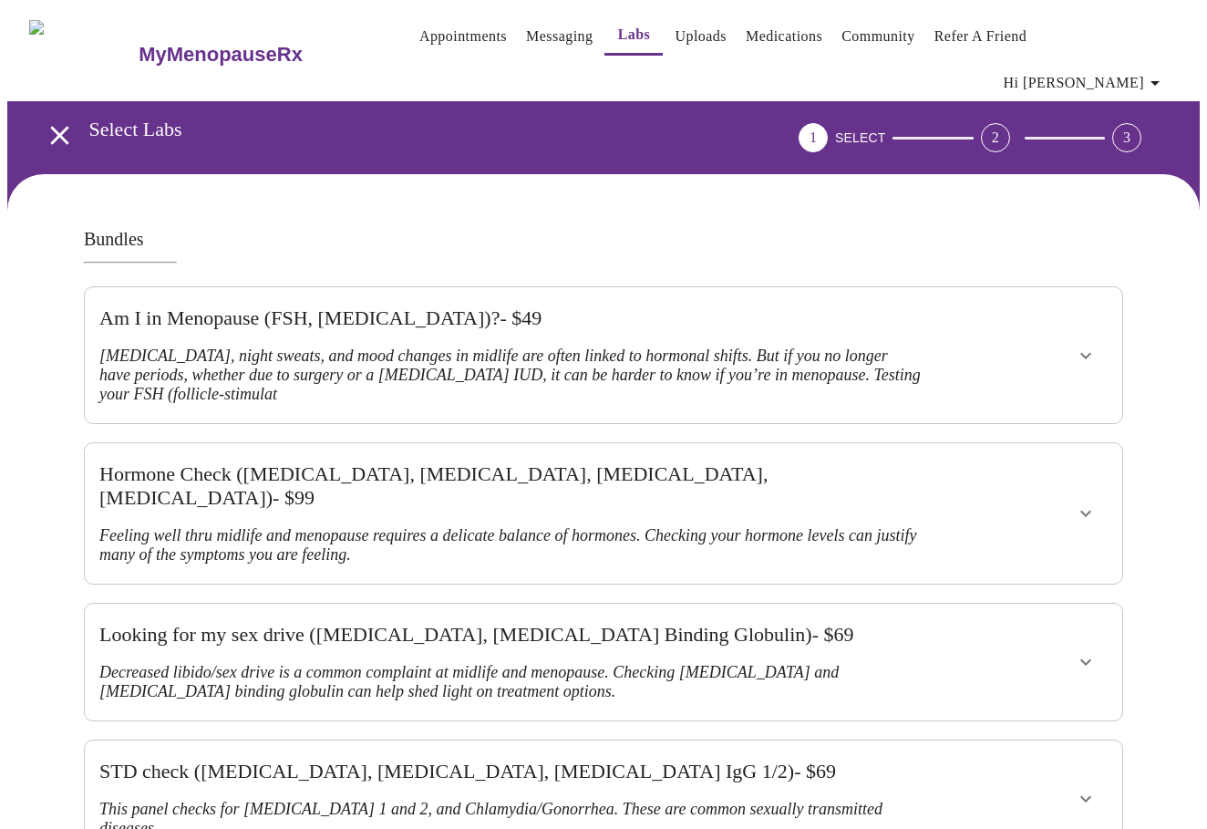
click at [1126, 70] on span "Hi [PERSON_NAME]" at bounding box center [1085, 83] width 162 height 26
click at [963, 146] on div at bounding box center [603, 414] width 1207 height 829
click at [1123, 70] on span "Hi [PERSON_NAME]" at bounding box center [1085, 83] width 162 height 26
click at [1123, 72] on li "Billing" at bounding box center [1125, 71] width 84 height 33
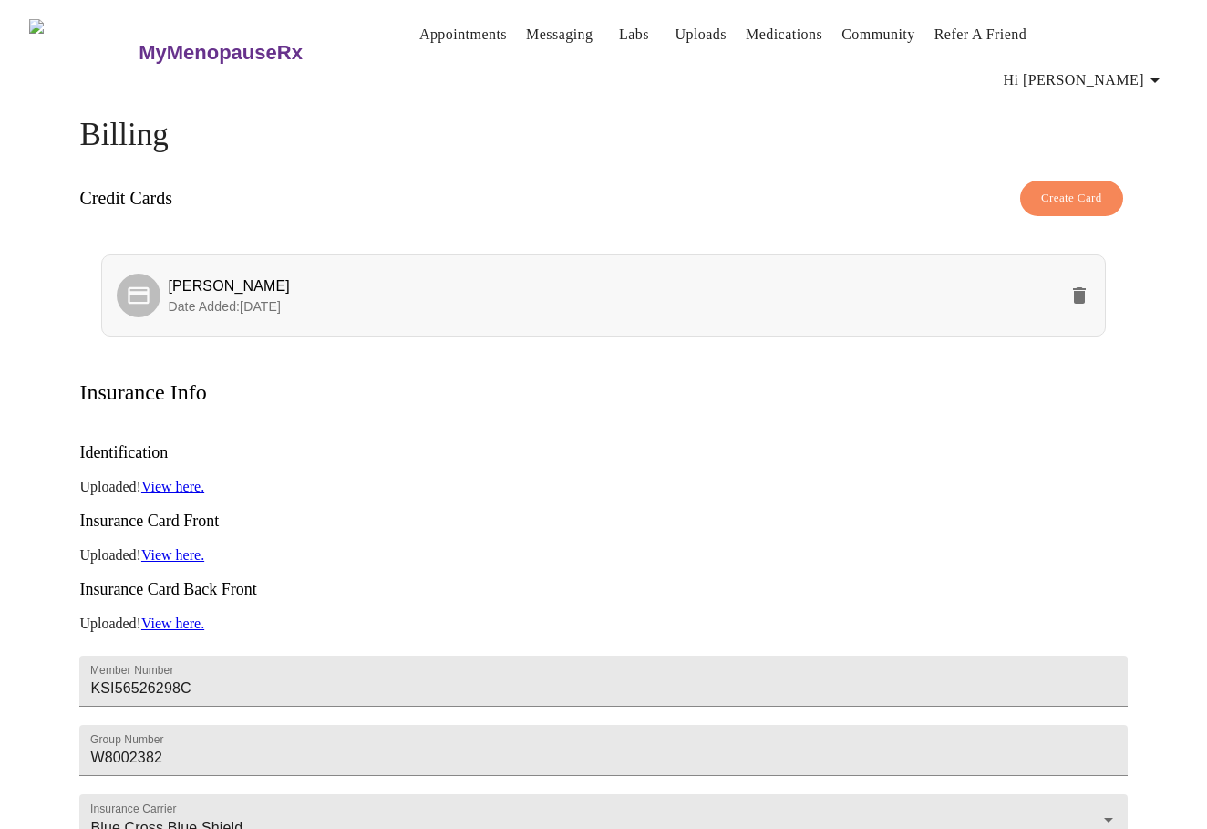
click at [873, 297] on p "Date Added: 07-09-2025" at bounding box center [612, 306] width 889 height 18
click at [1072, 188] on span "Create Card" at bounding box center [1071, 198] width 61 height 21
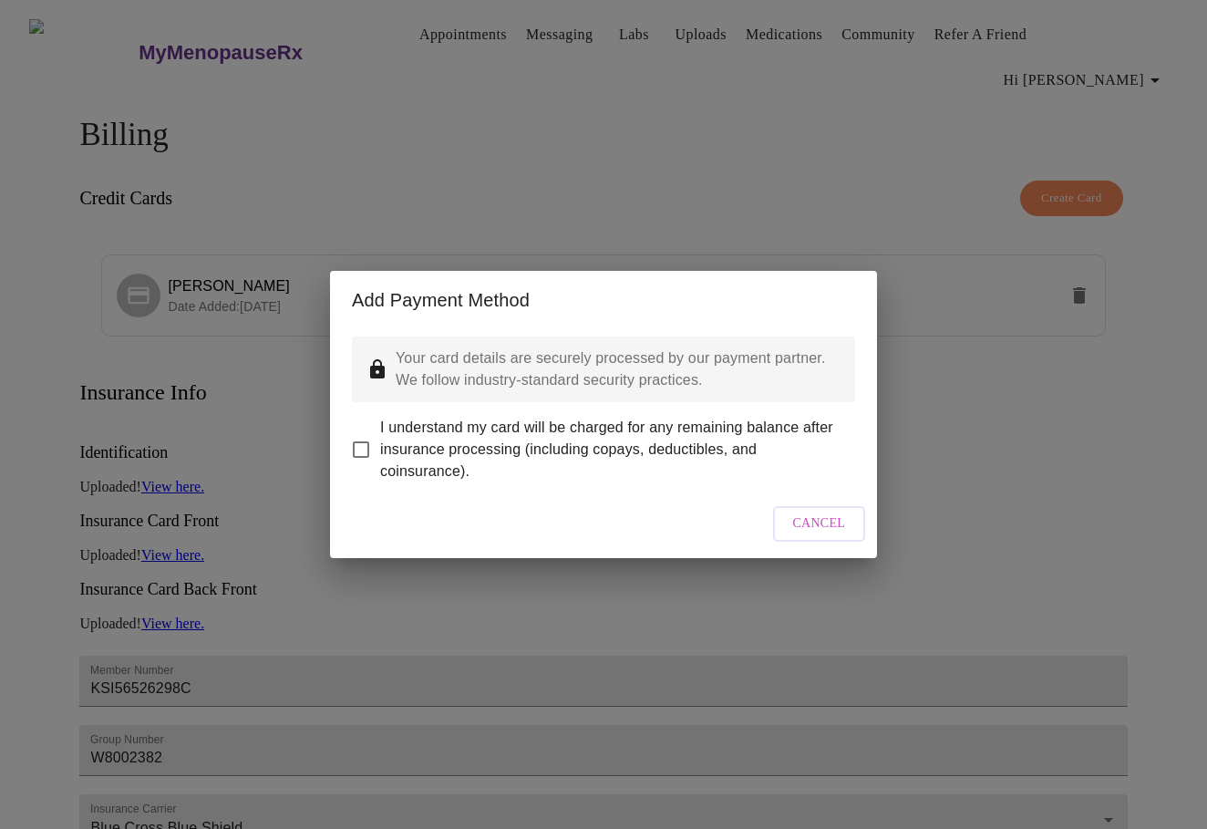
click at [449, 435] on span "I understand my card will be charged for any remaining balance after insurance …" at bounding box center [610, 450] width 460 height 66
click at [380, 435] on input "I understand my card will be charged for any remaining balance after insurance …" at bounding box center [361, 449] width 38 height 38
checkbox input "true"
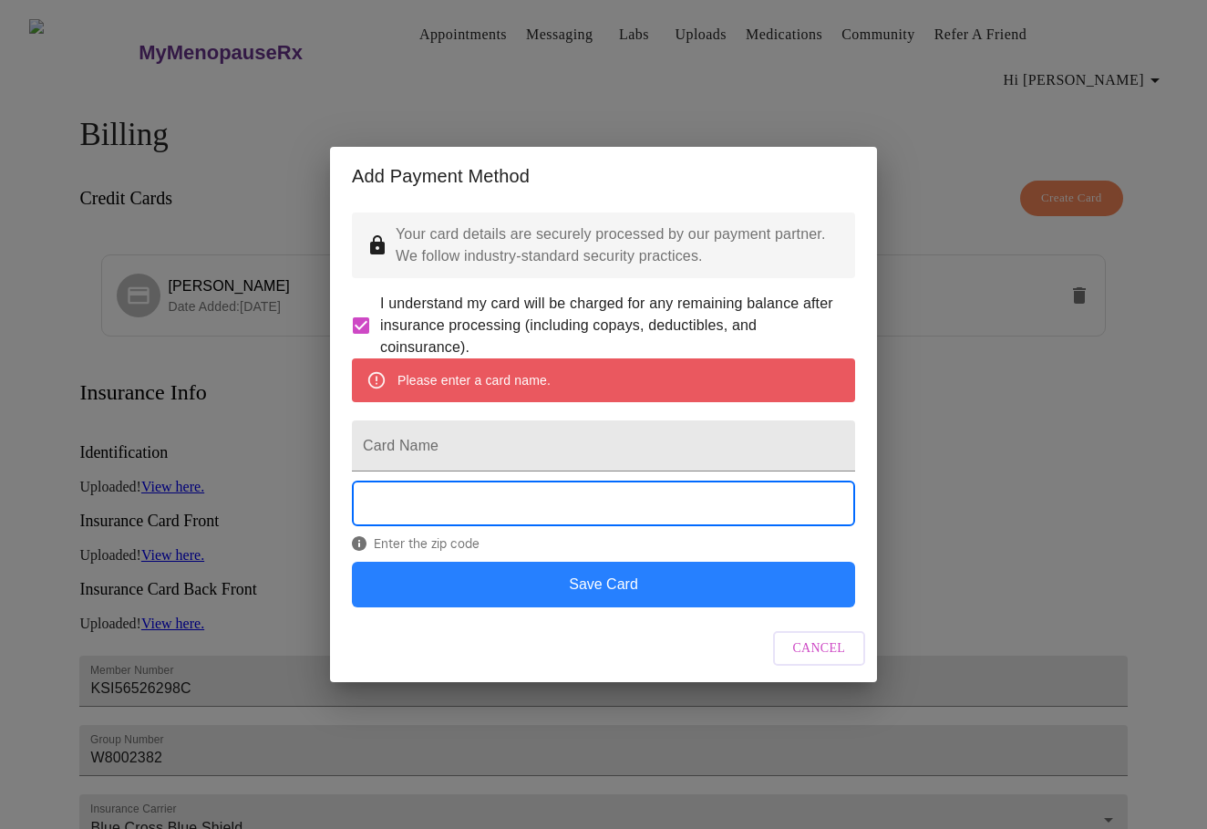
click at [604, 607] on button "Save Card" at bounding box center [603, 585] width 503 height 46
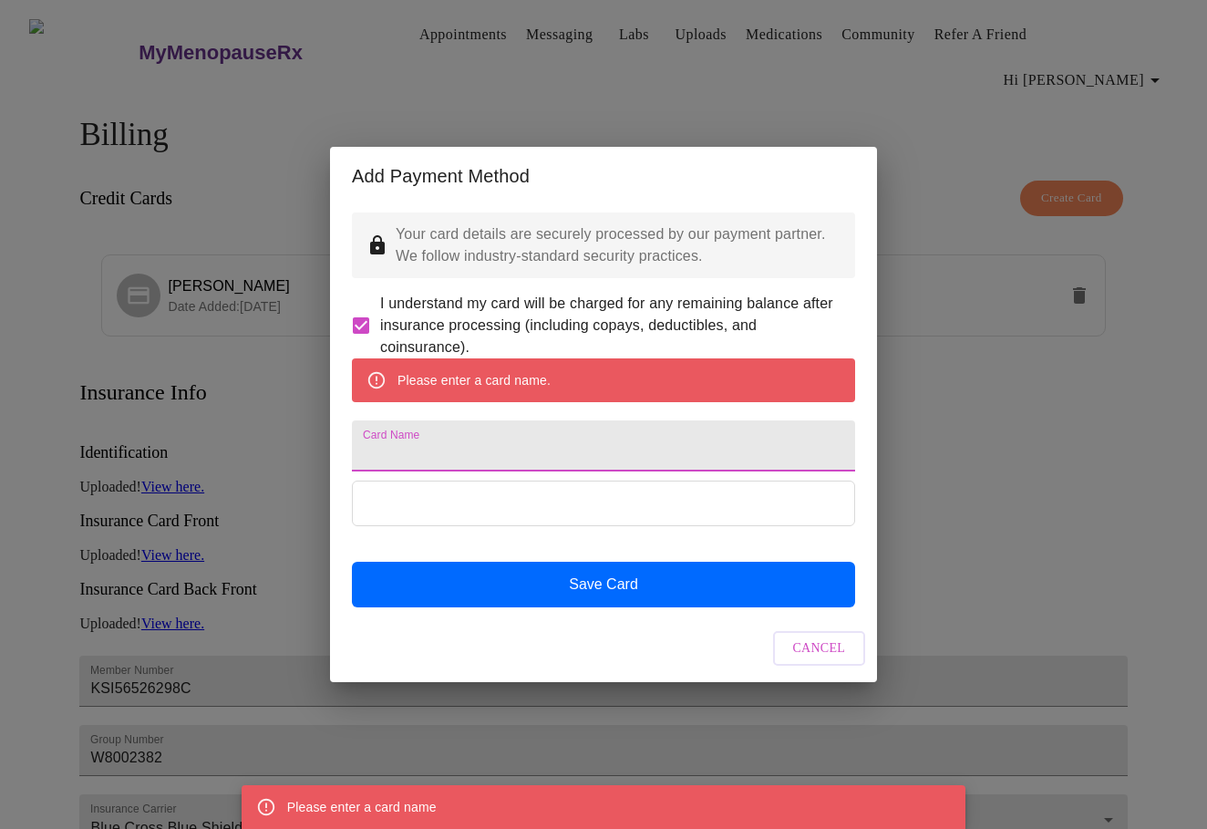
click at [564, 450] on input "Card Name" at bounding box center [603, 445] width 503 height 51
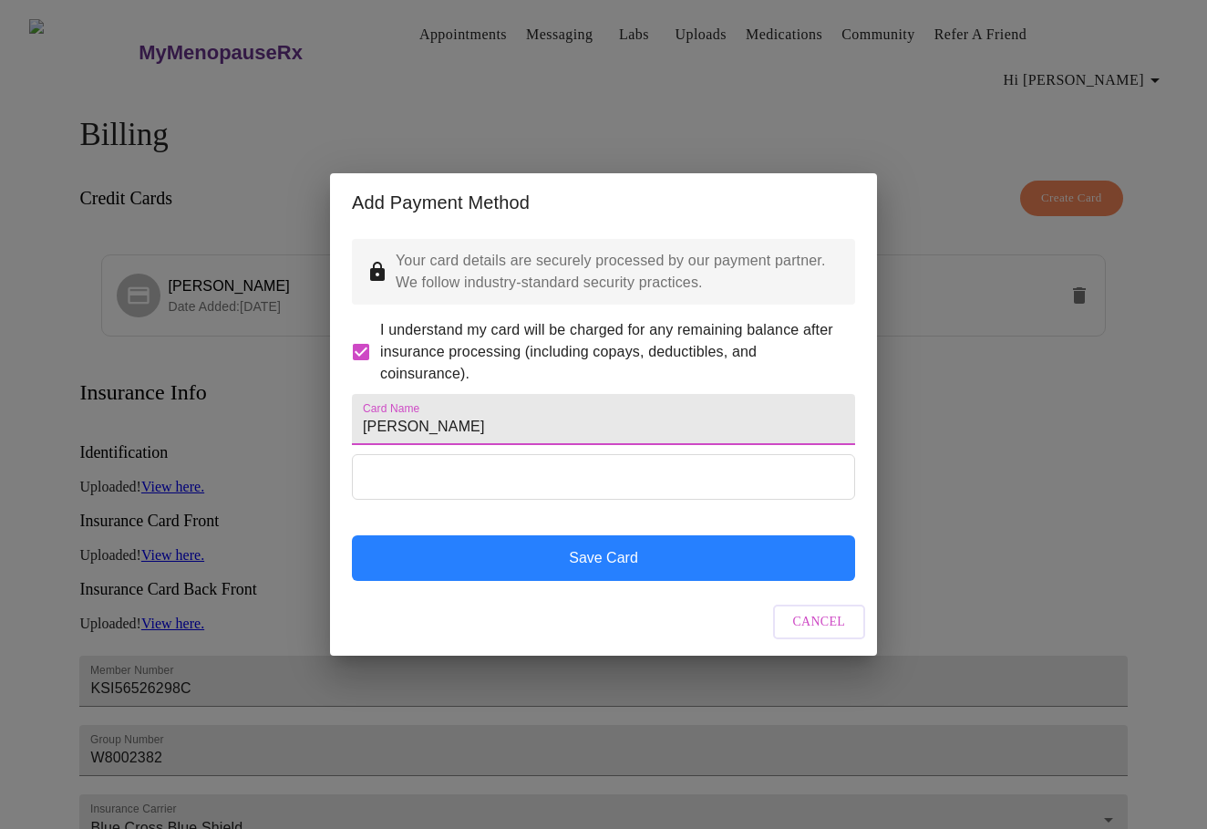
type input "James m rasmussen"
click at [629, 578] on button "Save Card" at bounding box center [603, 558] width 503 height 46
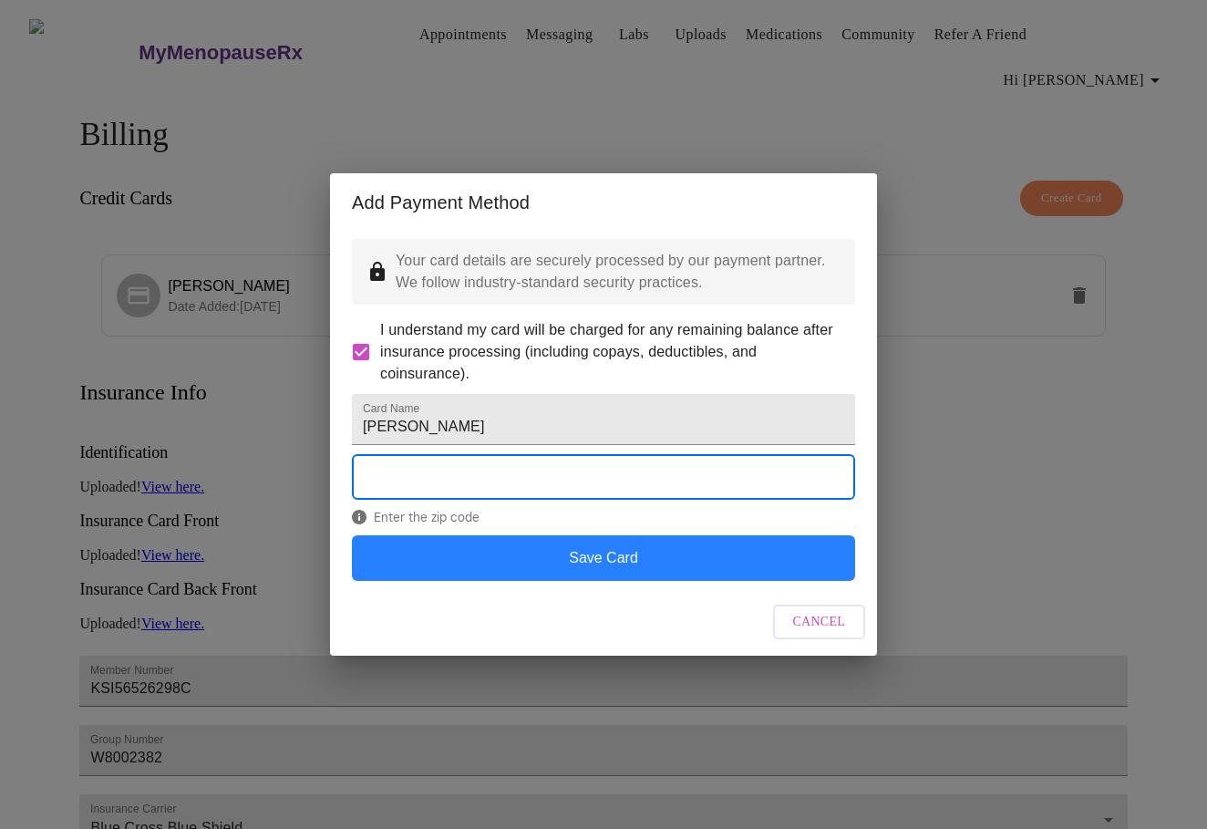
click at [523, 581] on button "Save Card" at bounding box center [603, 558] width 503 height 46
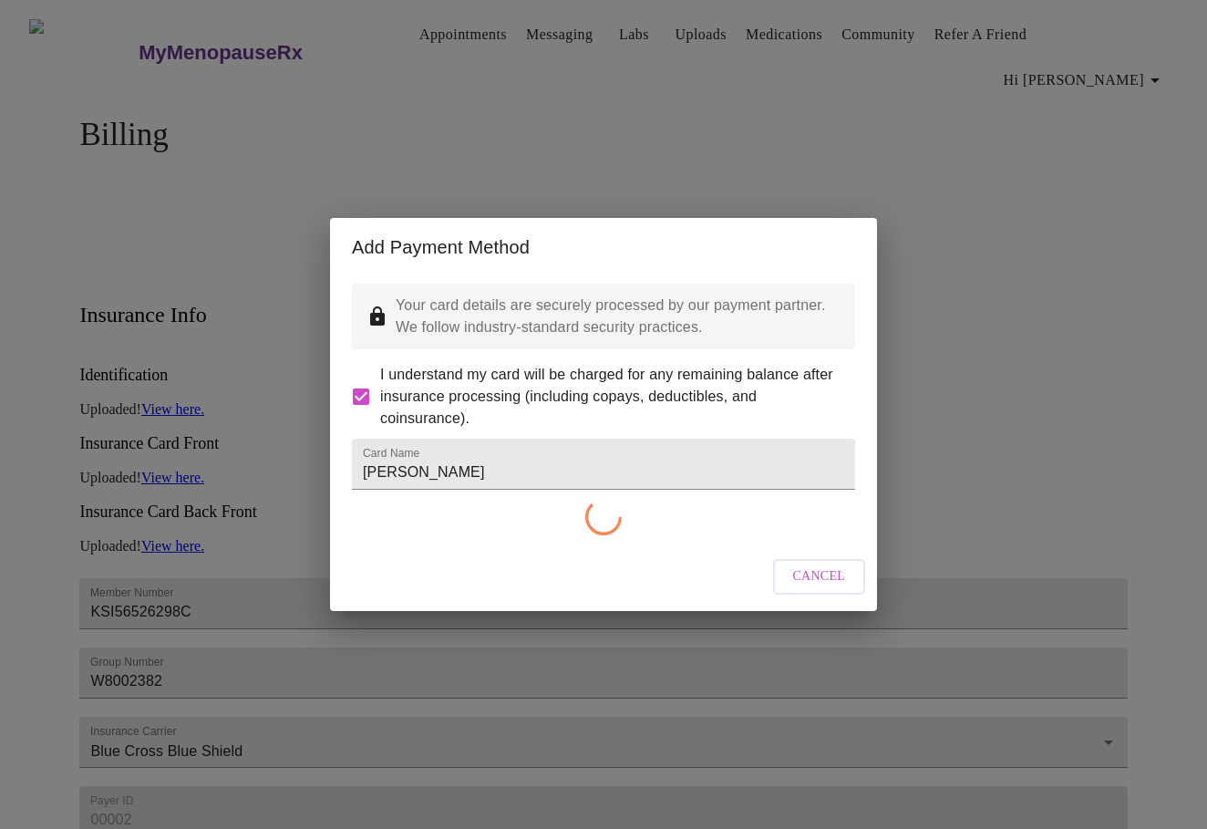
checkbox input "false"
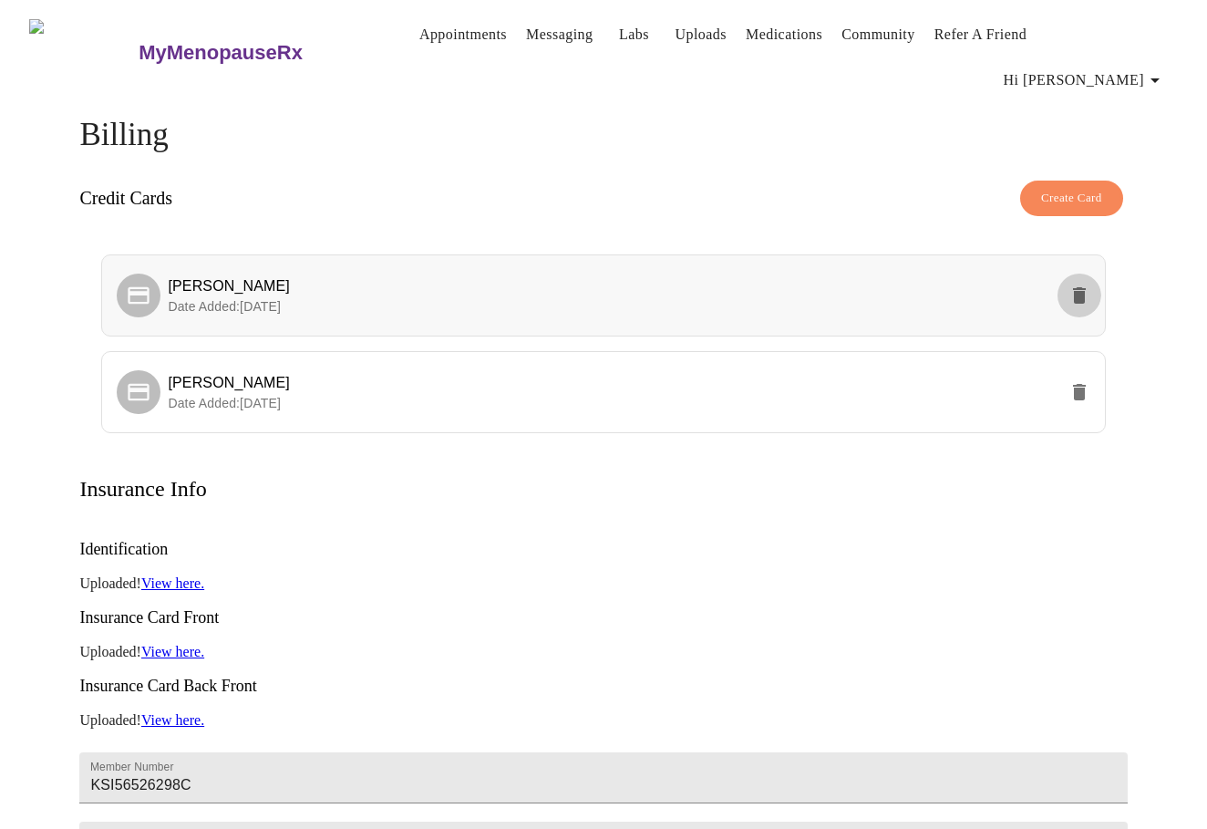
click at [1078, 287] on icon "delete" at bounding box center [1079, 295] width 13 height 16
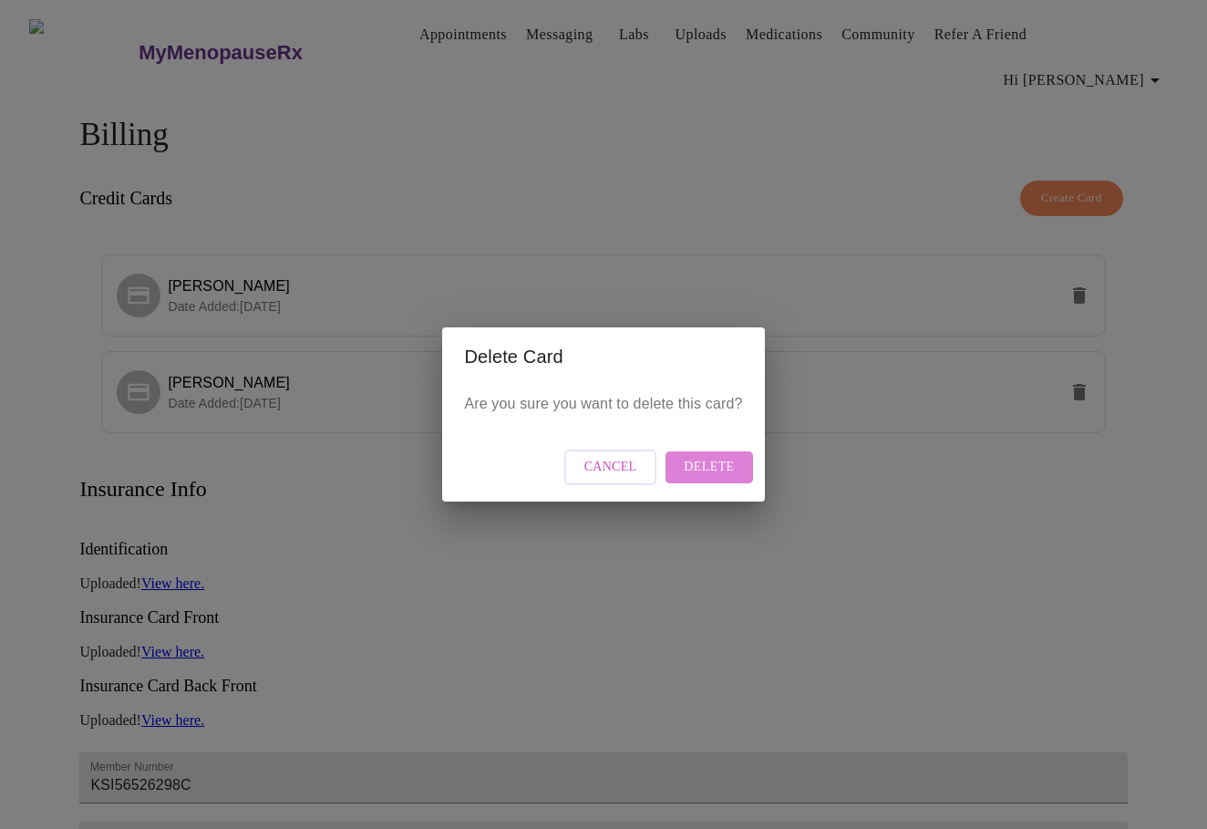
click at [721, 467] on span "Delete" at bounding box center [709, 467] width 50 height 23
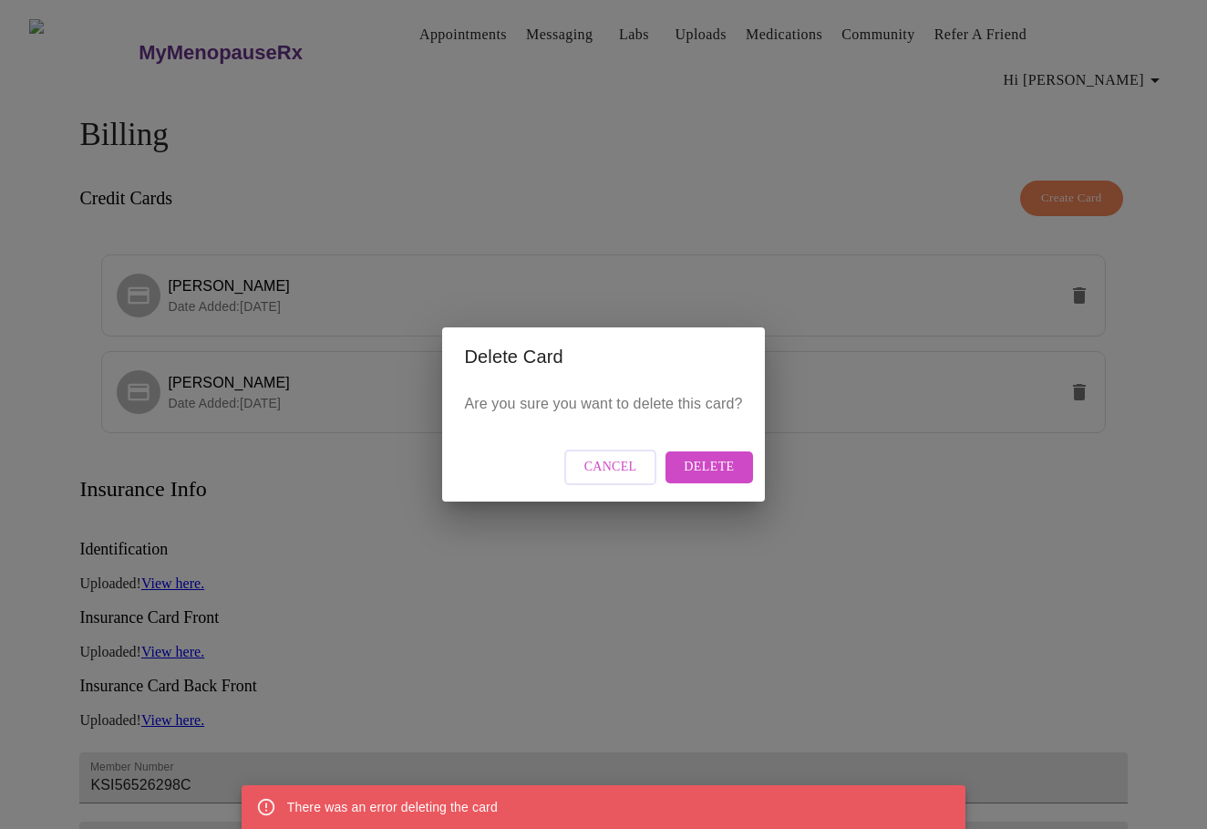
click at [705, 468] on span "Delete" at bounding box center [709, 467] width 50 height 23
click at [722, 475] on span "Delete" at bounding box center [709, 467] width 50 height 23
click at [629, 464] on span "Cancel" at bounding box center [611, 467] width 53 height 23
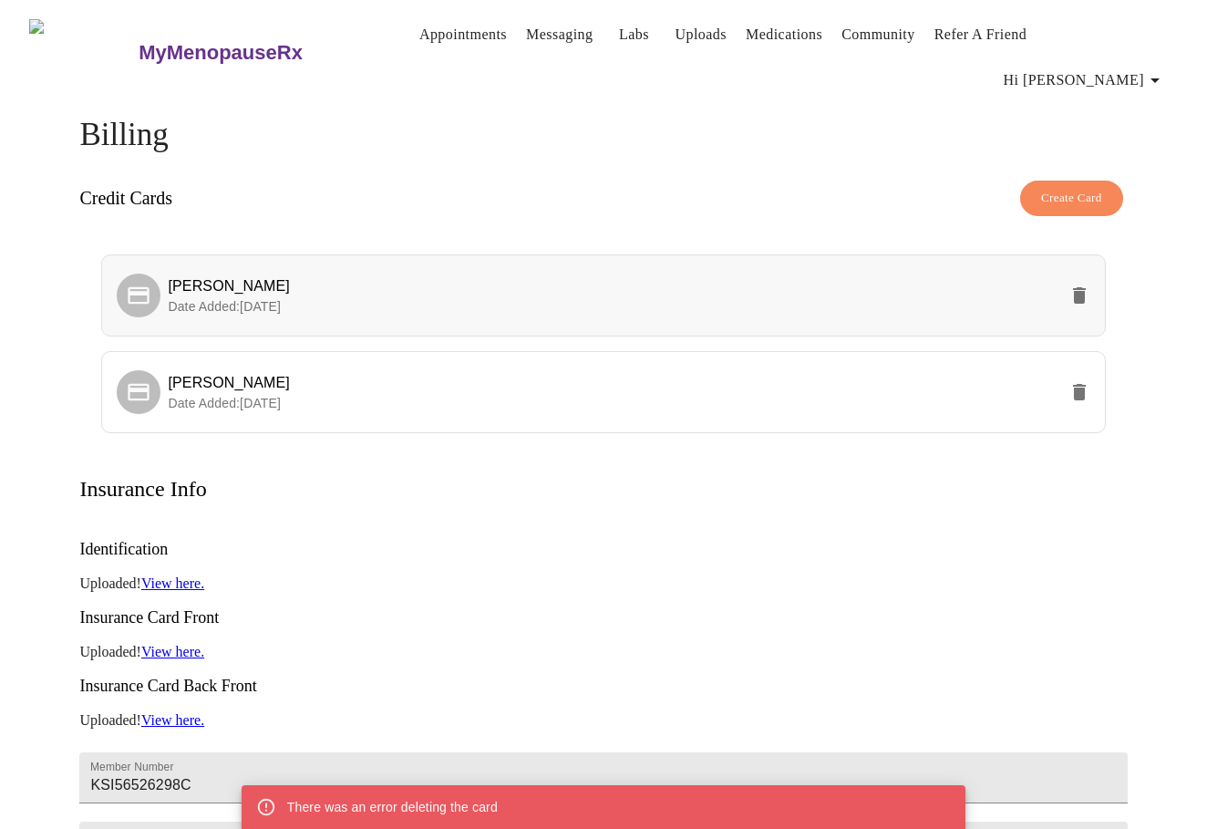
click at [1071, 285] on icon "delete" at bounding box center [1080, 296] width 22 height 22
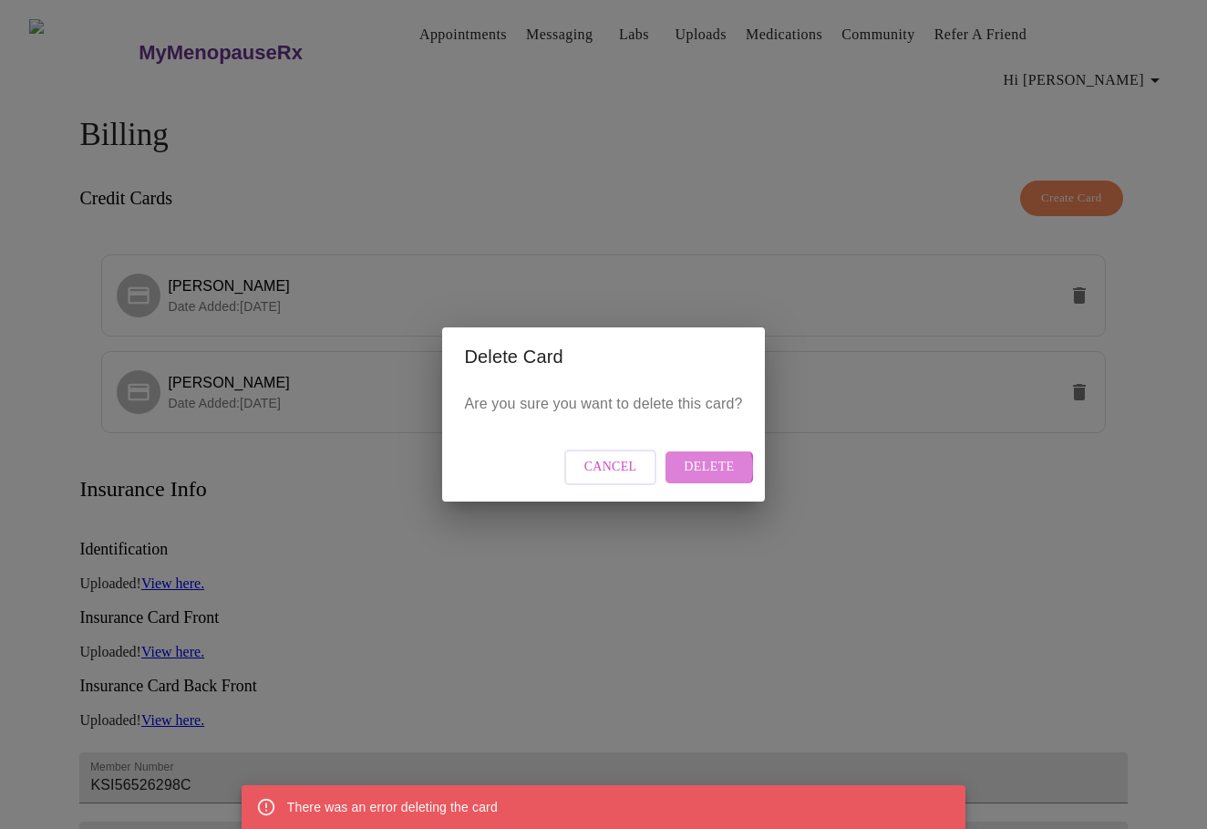
click at [702, 468] on span "Delete" at bounding box center [709, 467] width 50 height 23
click at [347, 818] on div "There was an error deleting the card" at bounding box center [392, 807] width 211 height 33
click at [503, 677] on div "Delete Card Are you sure you want to delete this card? Cancel Delete" at bounding box center [603, 414] width 1207 height 829
click at [621, 469] on span "Cancel" at bounding box center [611, 467] width 53 height 23
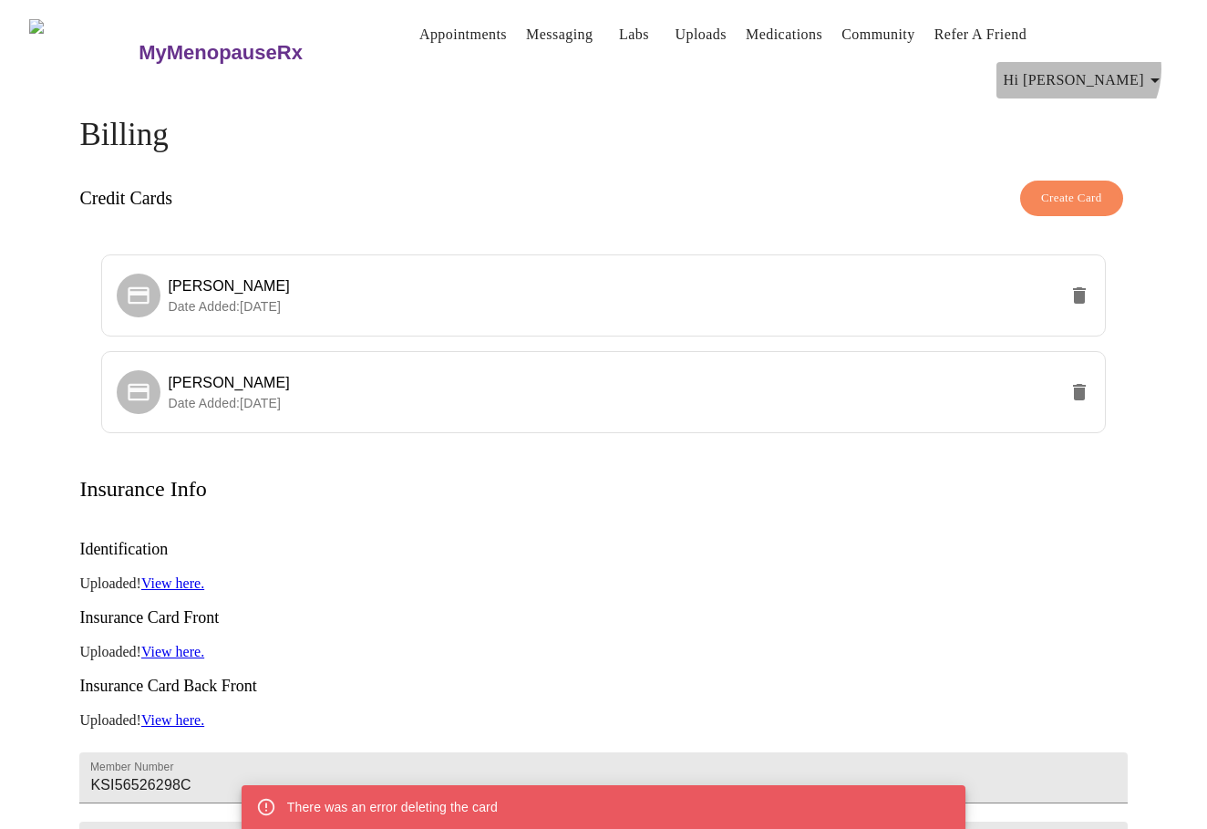
click at [1149, 67] on span "Hi [PERSON_NAME]" at bounding box center [1085, 80] width 162 height 26
click at [513, 82] on div at bounding box center [603, 414] width 1207 height 829
